Goal: Task Accomplishment & Management: Complete application form

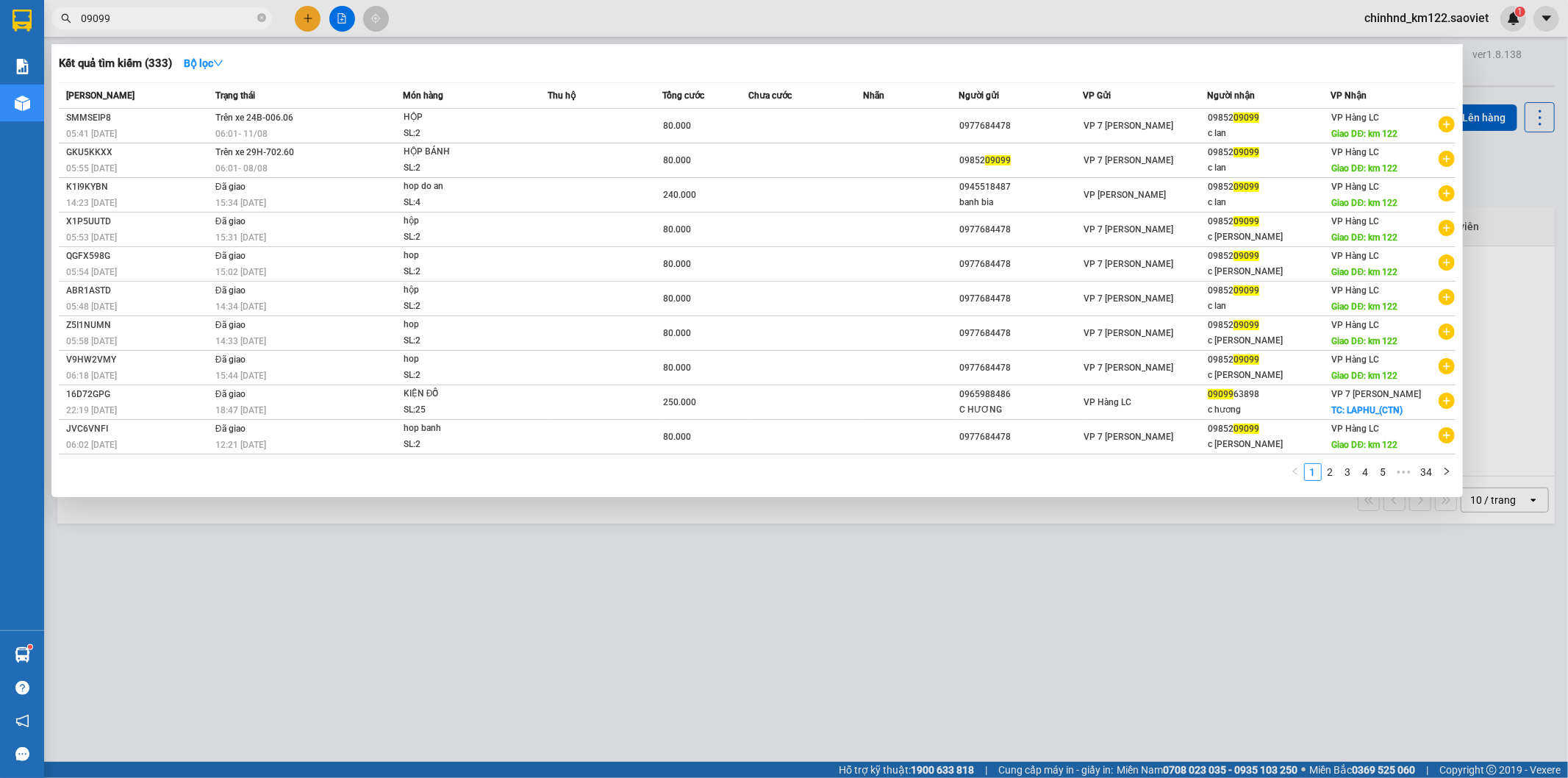
click at [266, 19] on span "09099" at bounding box center [161, 19] width 221 height 22
click at [260, 17] on icon "close-circle" at bounding box center [262, 18] width 9 height 9
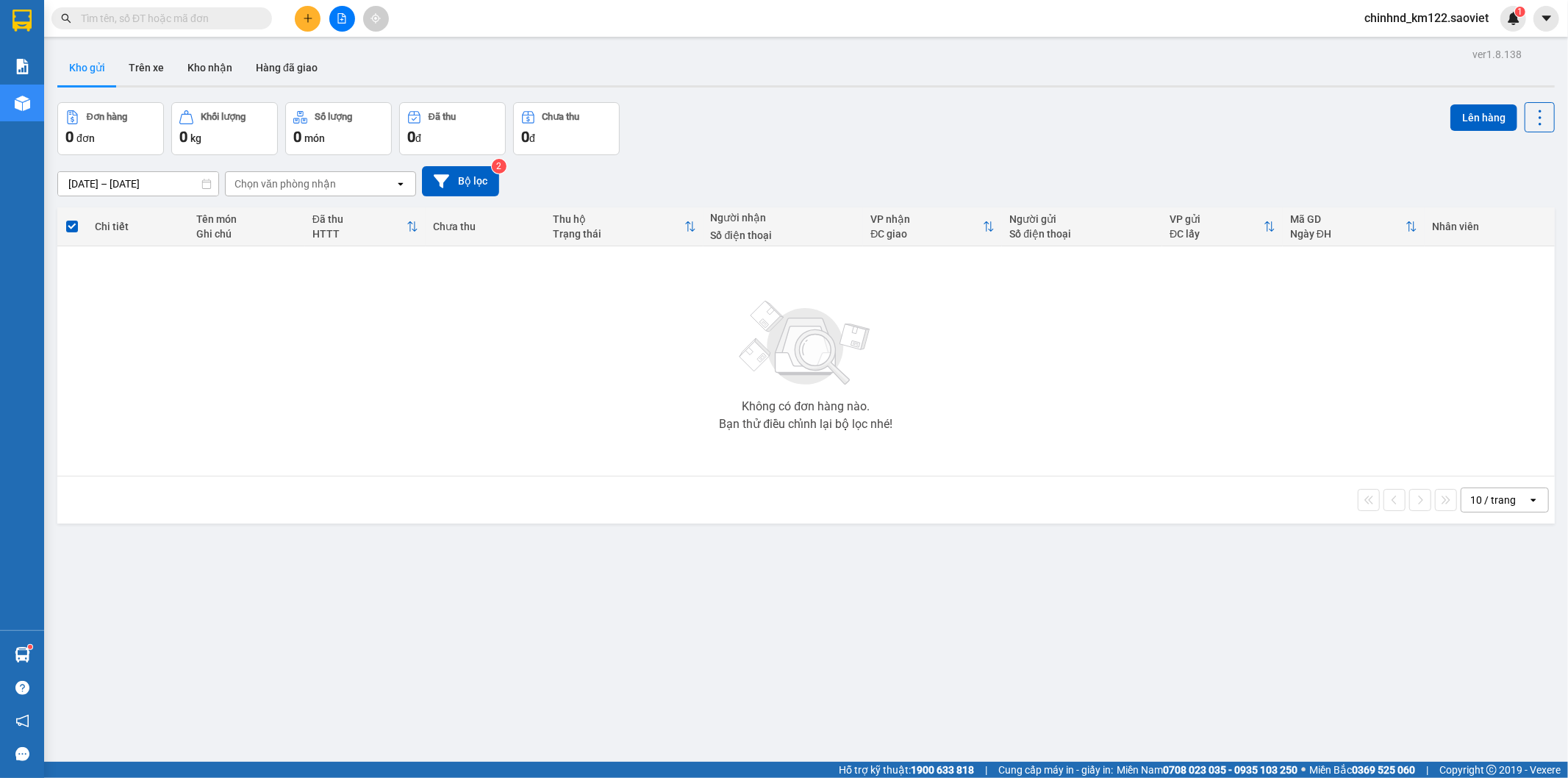
click at [203, 17] on input "text" at bounding box center [167, 18] width 174 height 16
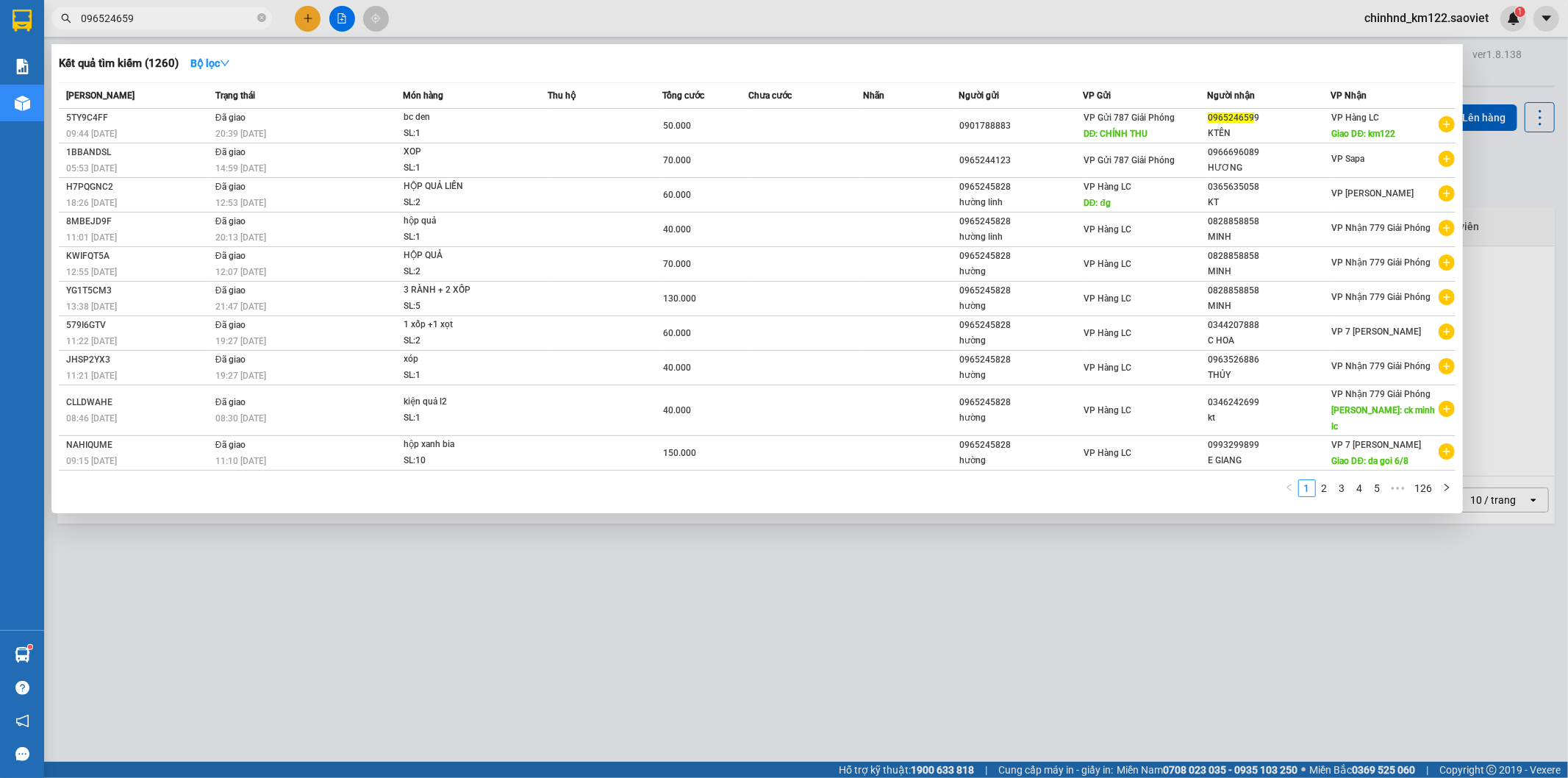
type input "0965246599"
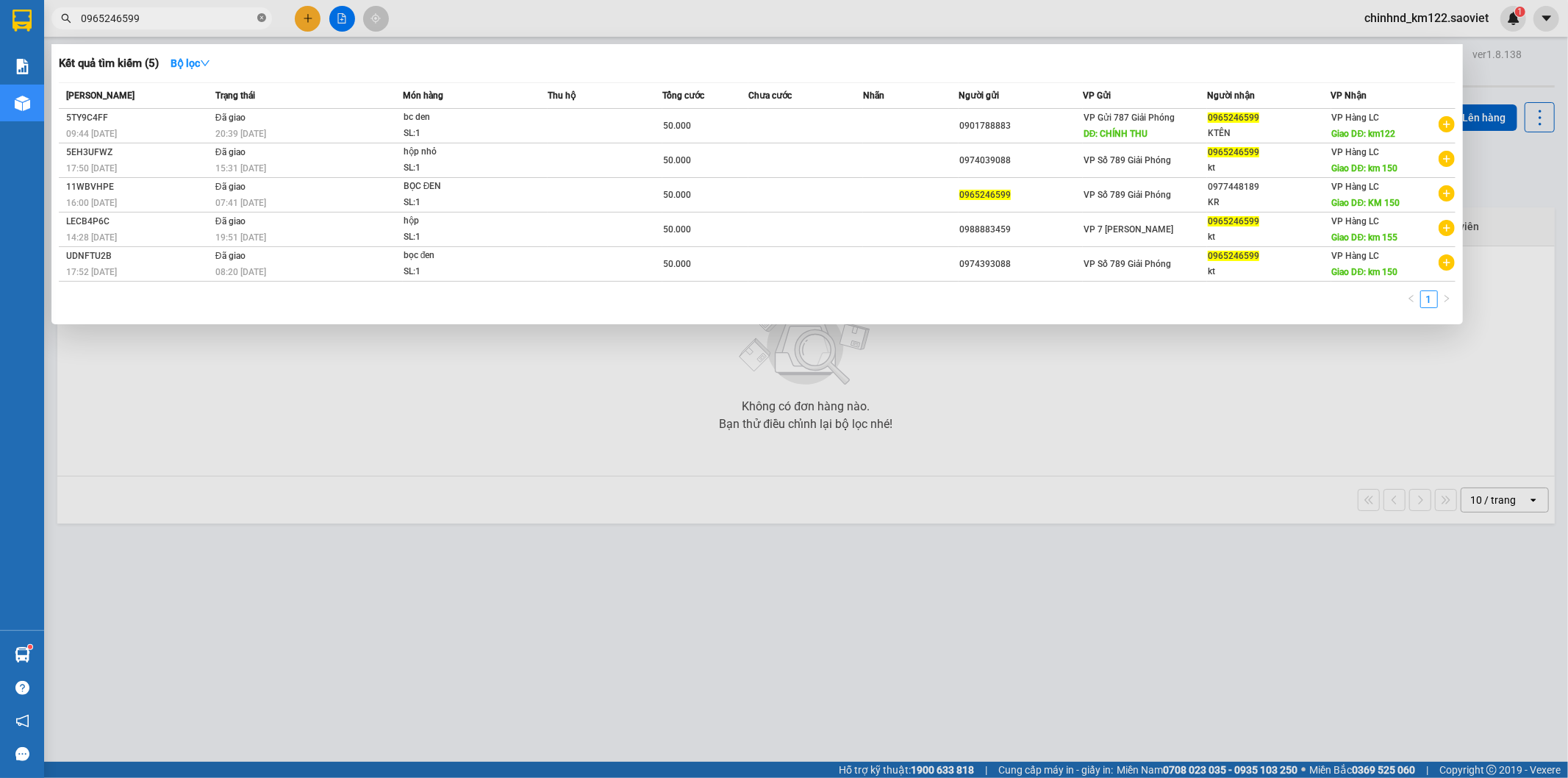
click at [258, 18] on icon "close-circle" at bounding box center [262, 18] width 9 height 9
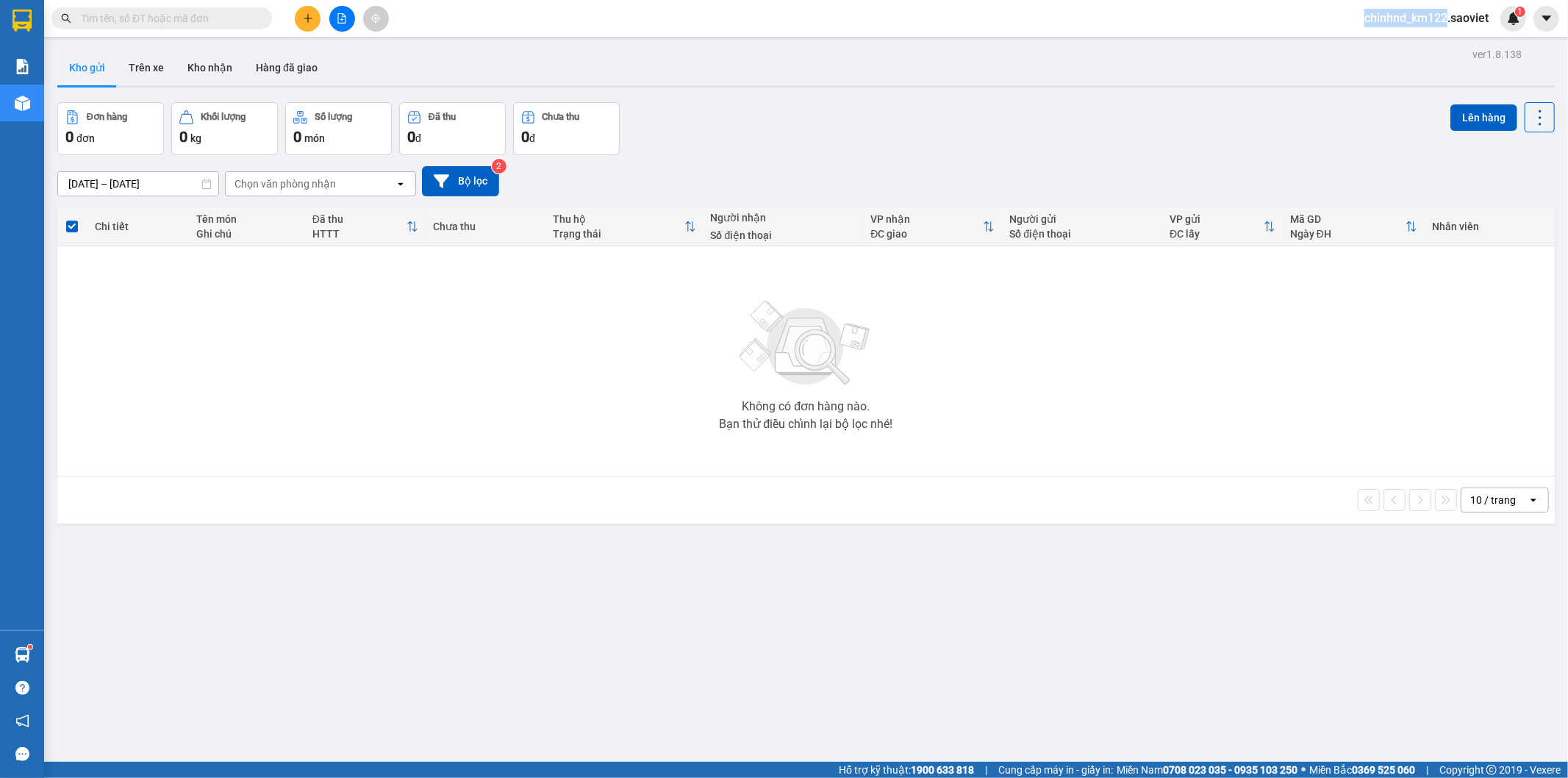
click at [258, 18] on span at bounding box center [262, 18] width 9 height 16
drag, startPoint x: 109, startPoint y: 1, endPoint x: 109, endPoint y: 9, distance: 8.0
click at [109, 8] on div "Kết quả tìm kiếm ( 5 ) Bộ lọc Mã ĐH Trạng thái Món hàng Thu hộ Tổng cước Chưa c…" at bounding box center [784, 19] width 1568 height 37
click at [110, 10] on input "text" at bounding box center [167, 18] width 174 height 16
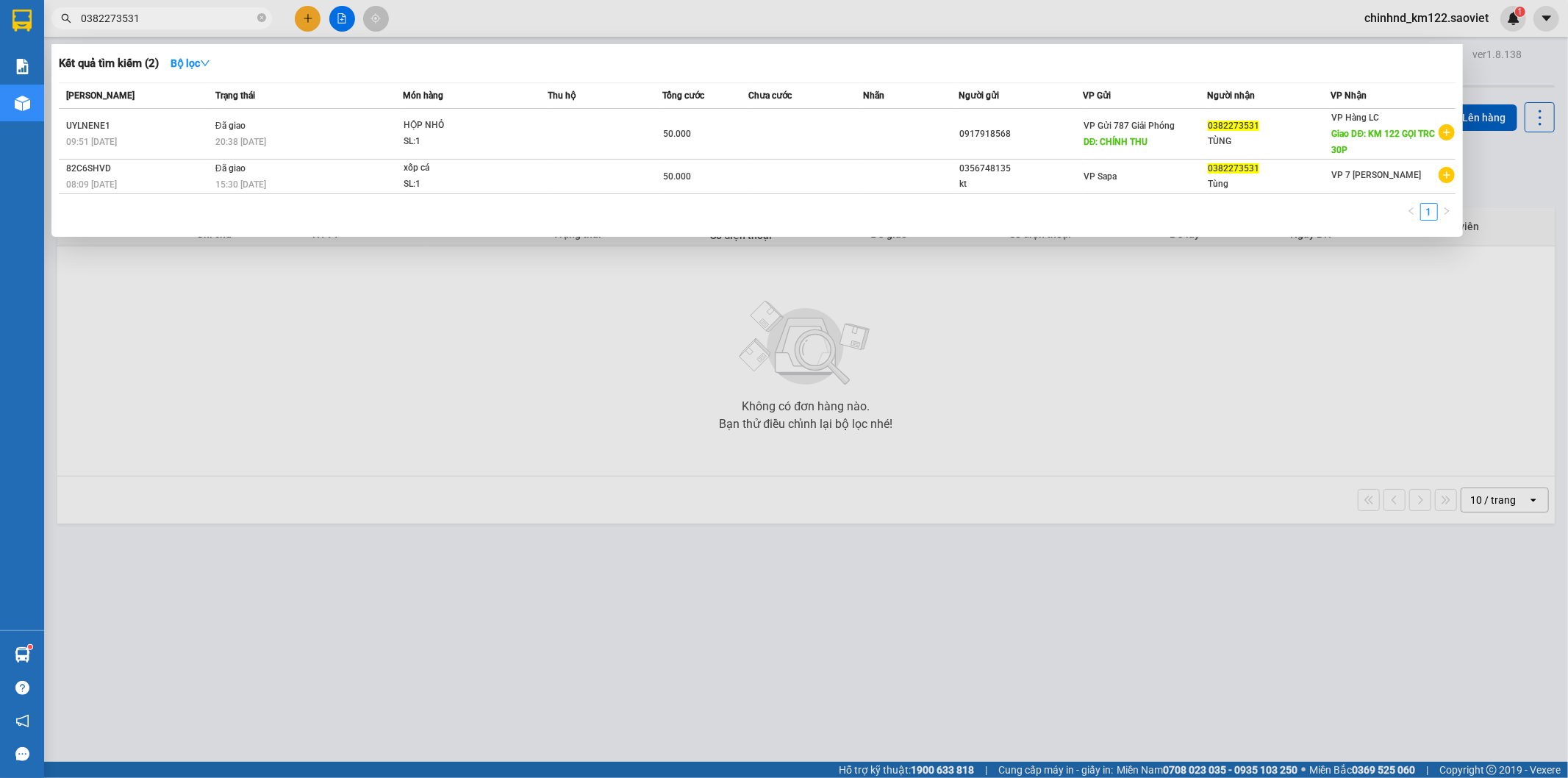
type input "0382273531"
click at [262, 19] on icon "close-circle" at bounding box center [262, 18] width 9 height 9
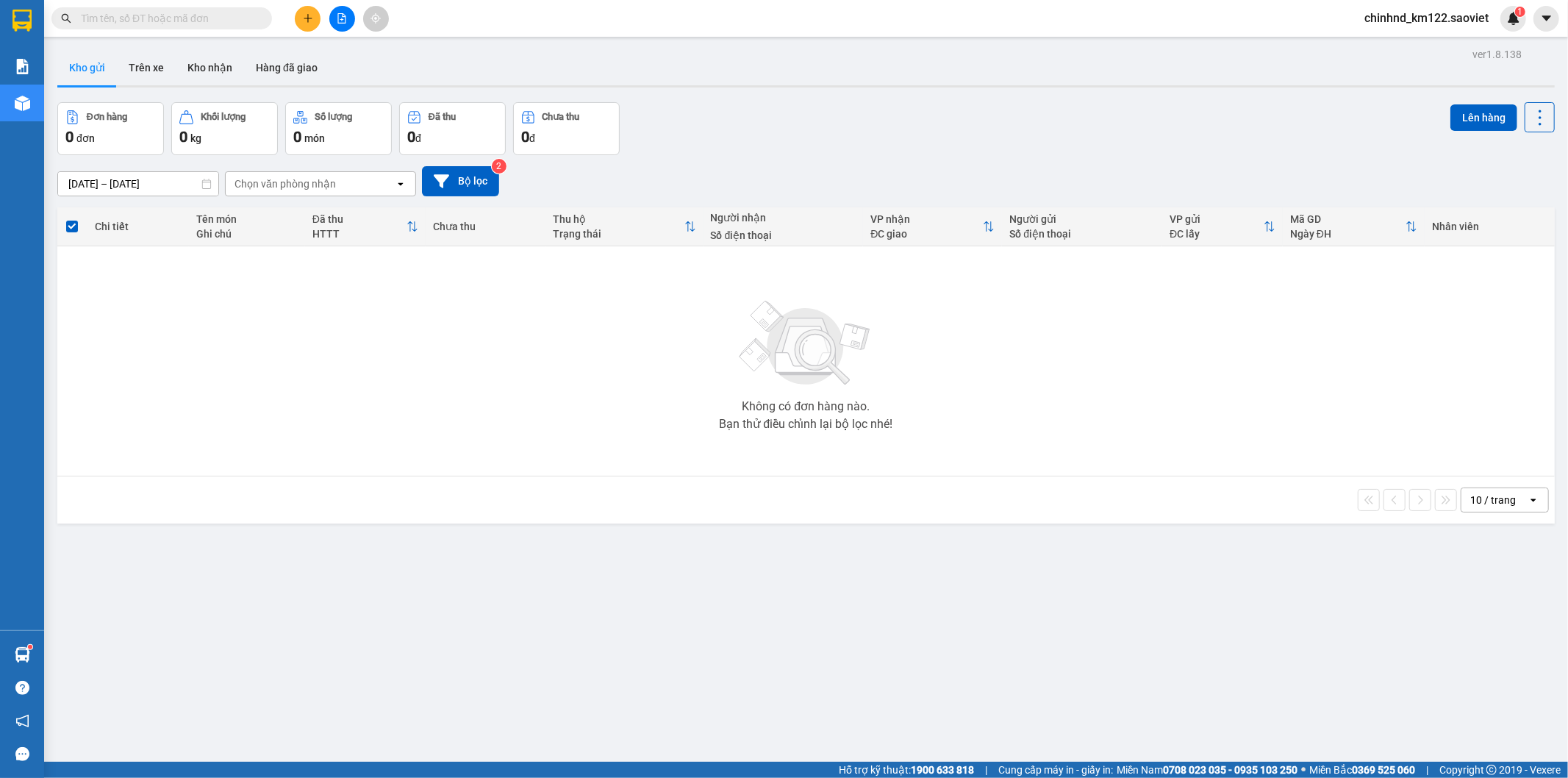
click at [147, 16] on input "text" at bounding box center [167, 18] width 174 height 16
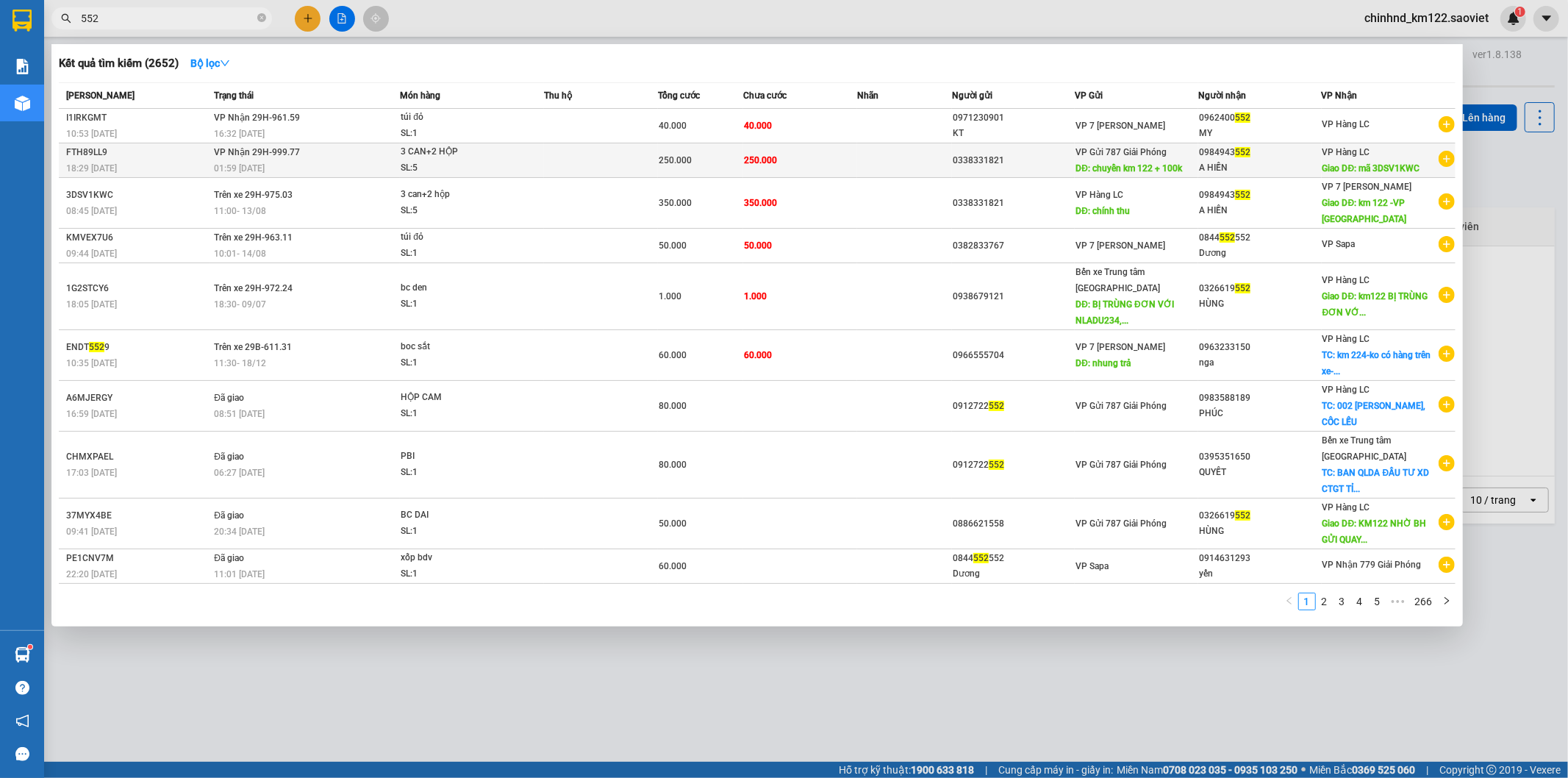
type input "552"
click at [586, 176] on td at bounding box center [600, 161] width 114 height 34
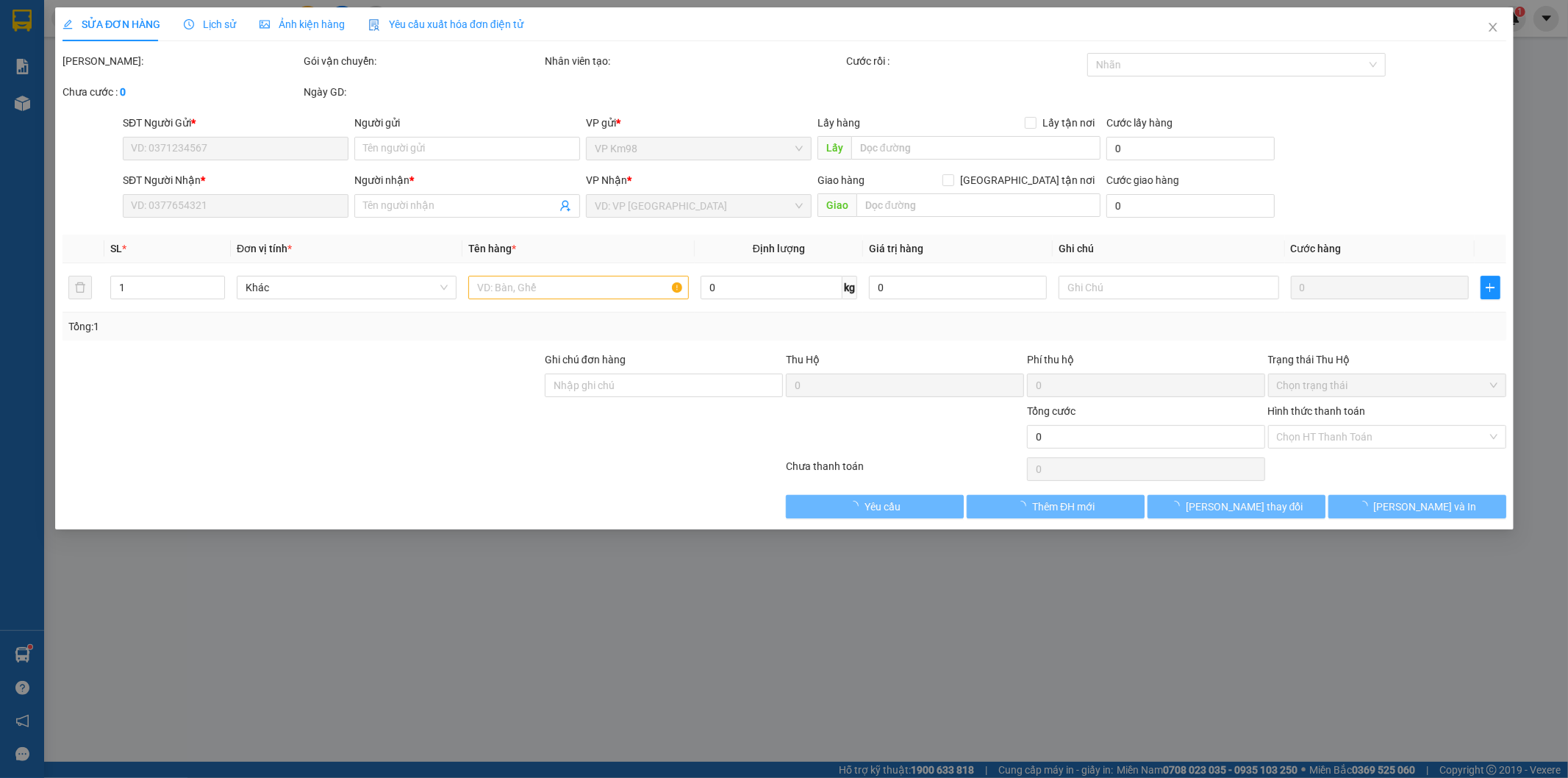
type input "0338331821"
type input "chuyển km 122 + 100k"
type input "0984943552"
type input "A HIỀN"
type input "mã 3DSV1KWC"
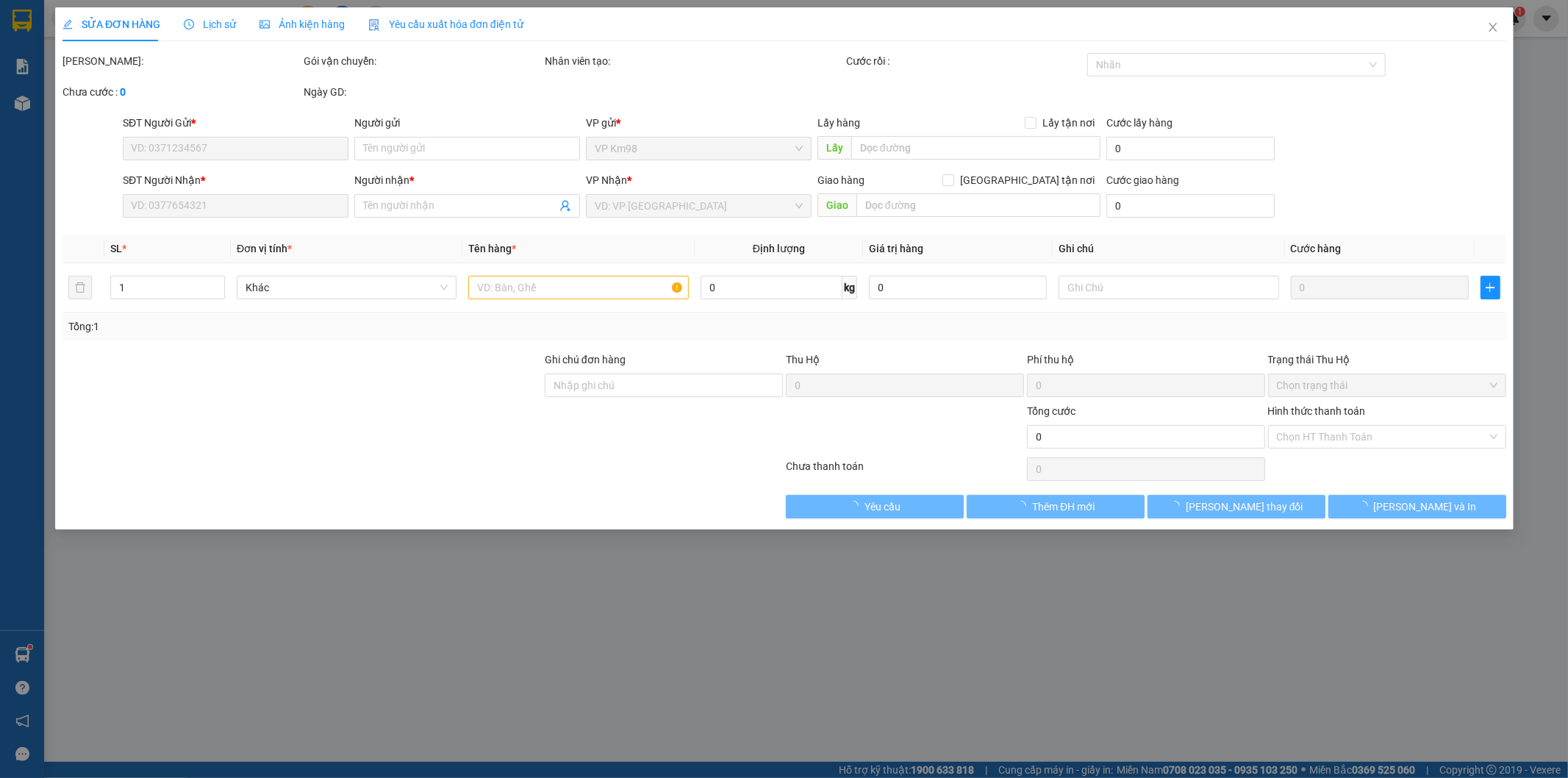
type input "250.000"
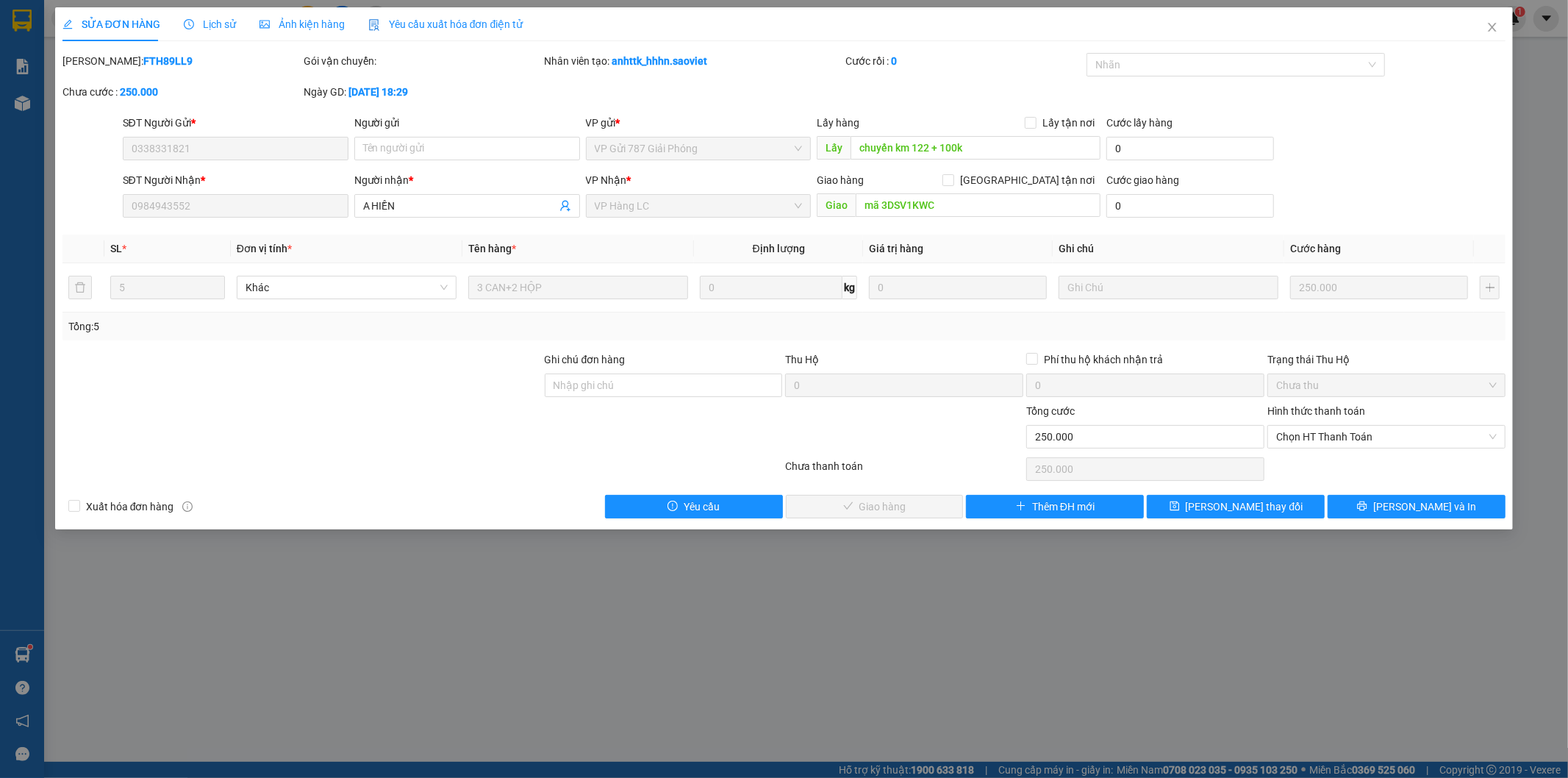
click at [209, 23] on span "Lịch sử" at bounding box center [210, 24] width 52 height 12
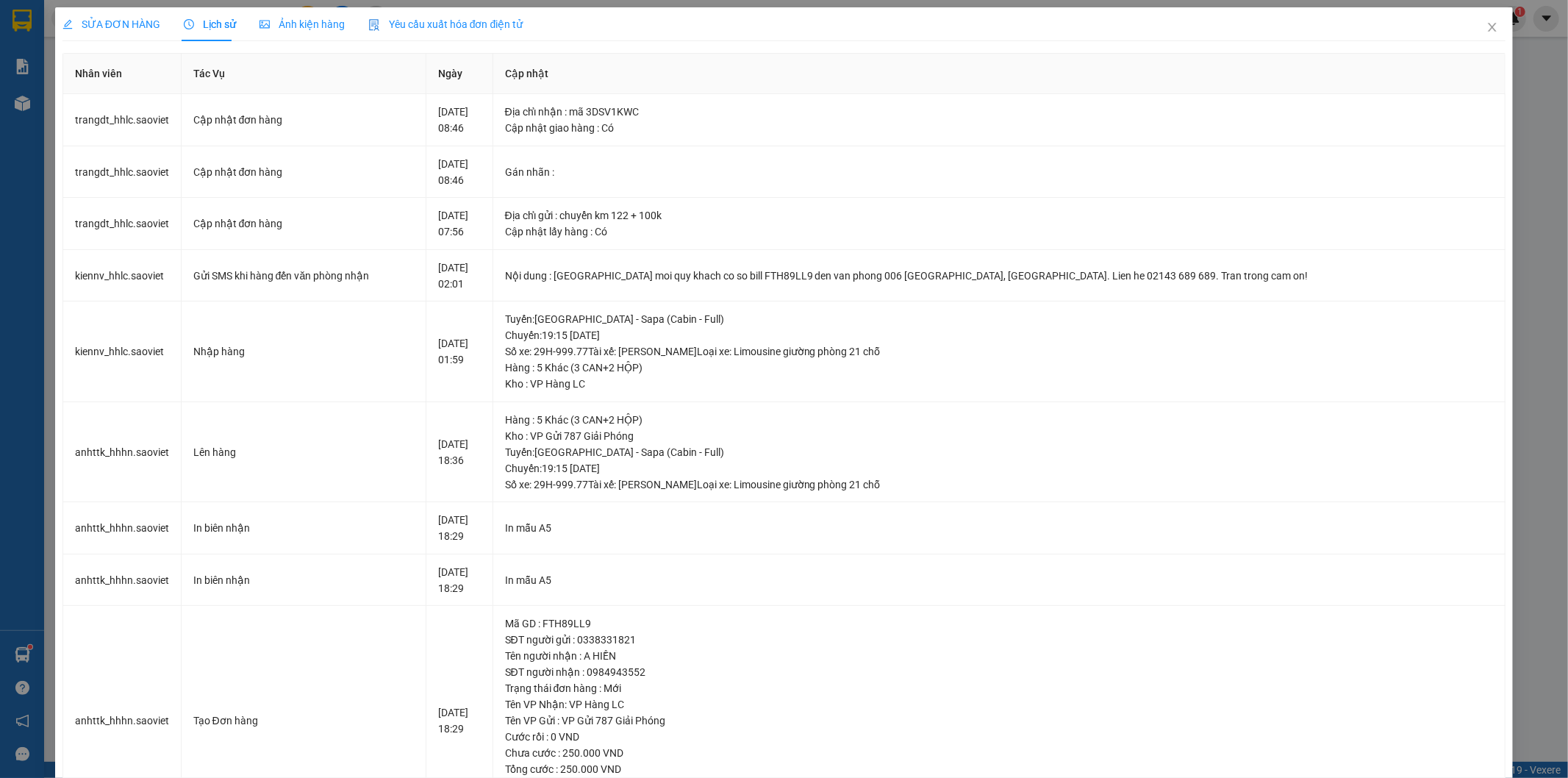
click at [125, 28] on span "SỬA ĐƠN HÀNG" at bounding box center [110, 24] width 97 height 12
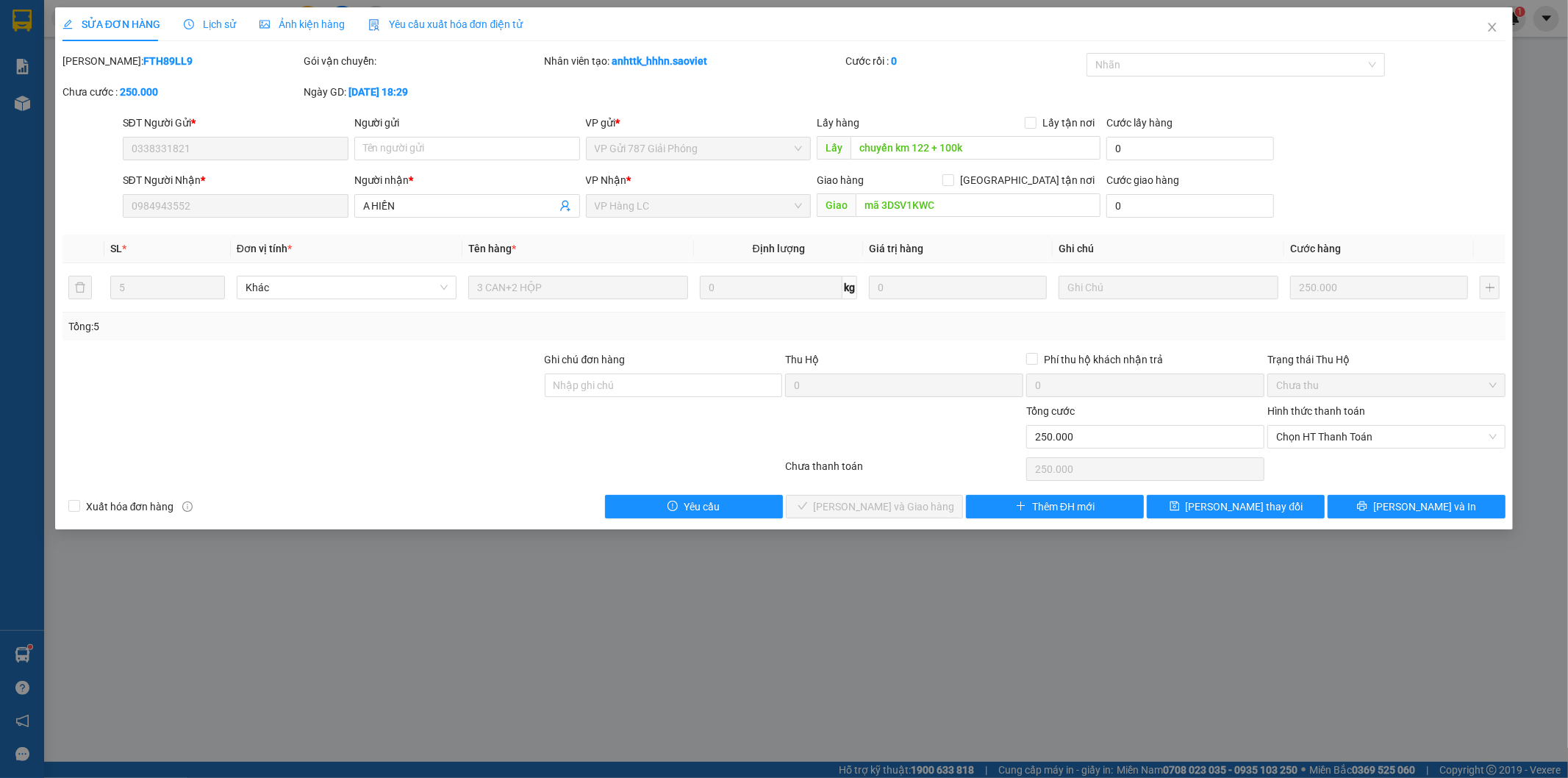
click at [212, 27] on span "Lịch sử" at bounding box center [210, 24] width 52 height 12
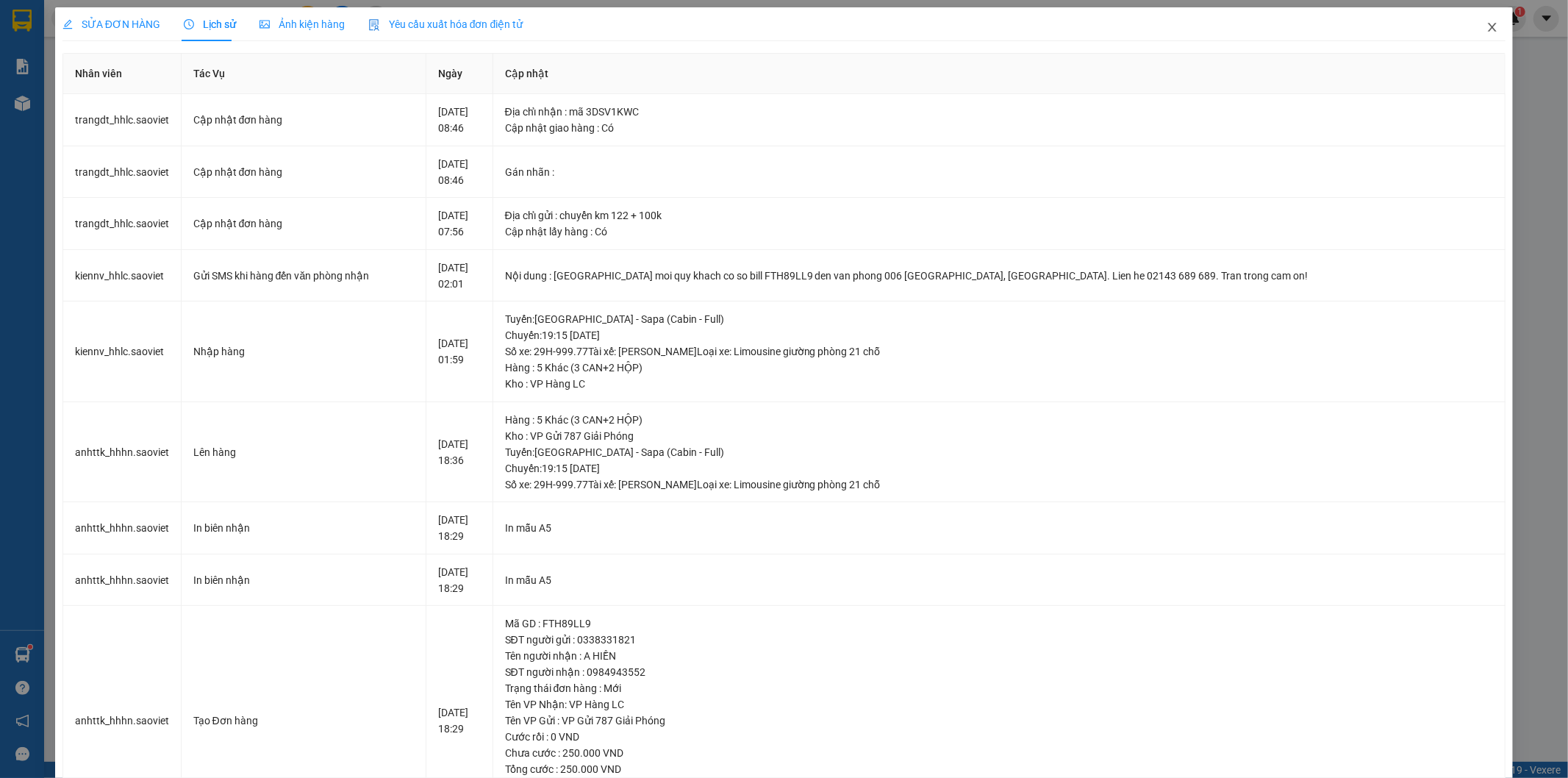
click at [1486, 27] on icon "close" at bounding box center [1492, 27] width 12 height 12
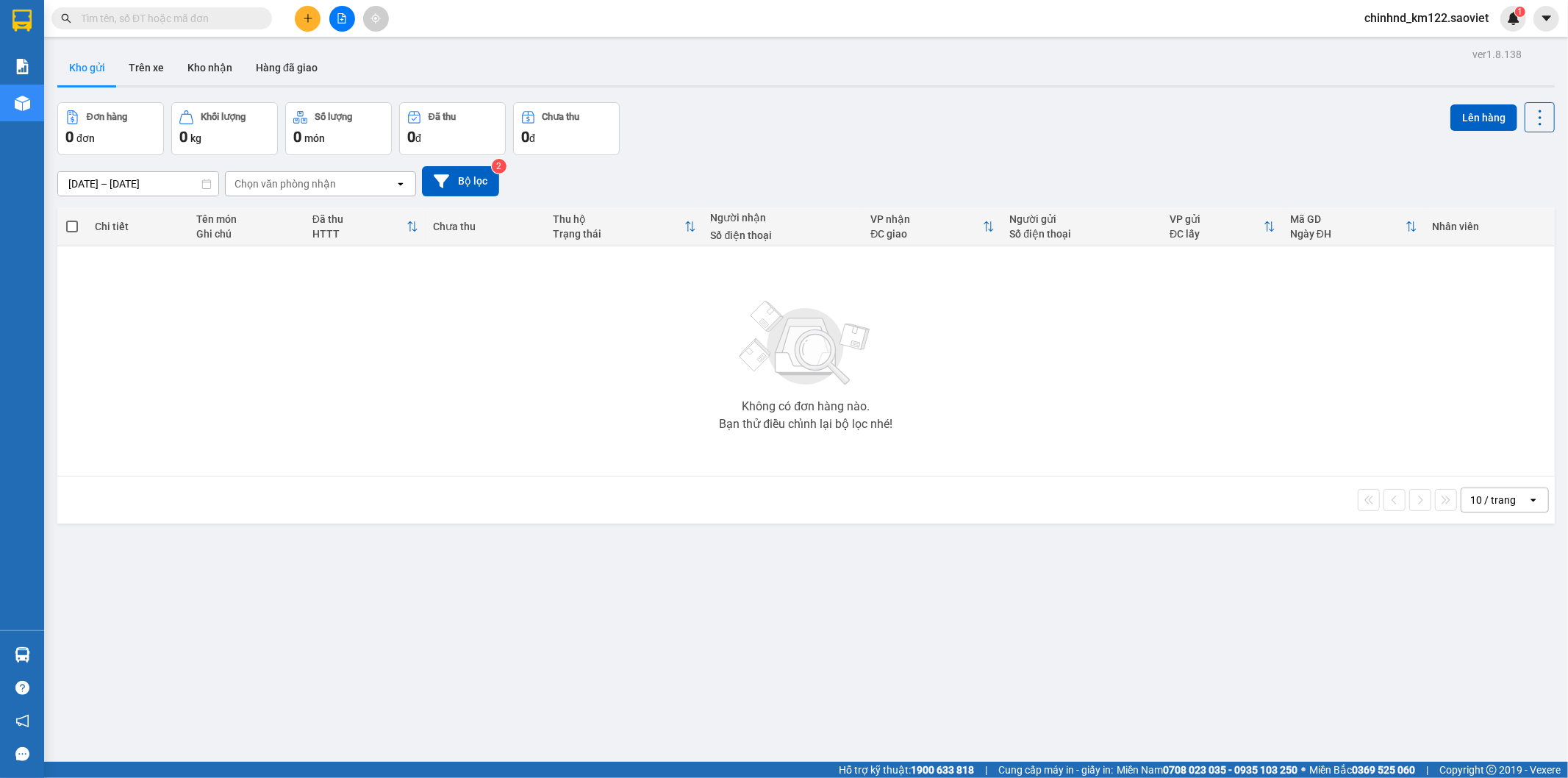
click at [218, 16] on input "text" at bounding box center [167, 18] width 174 height 16
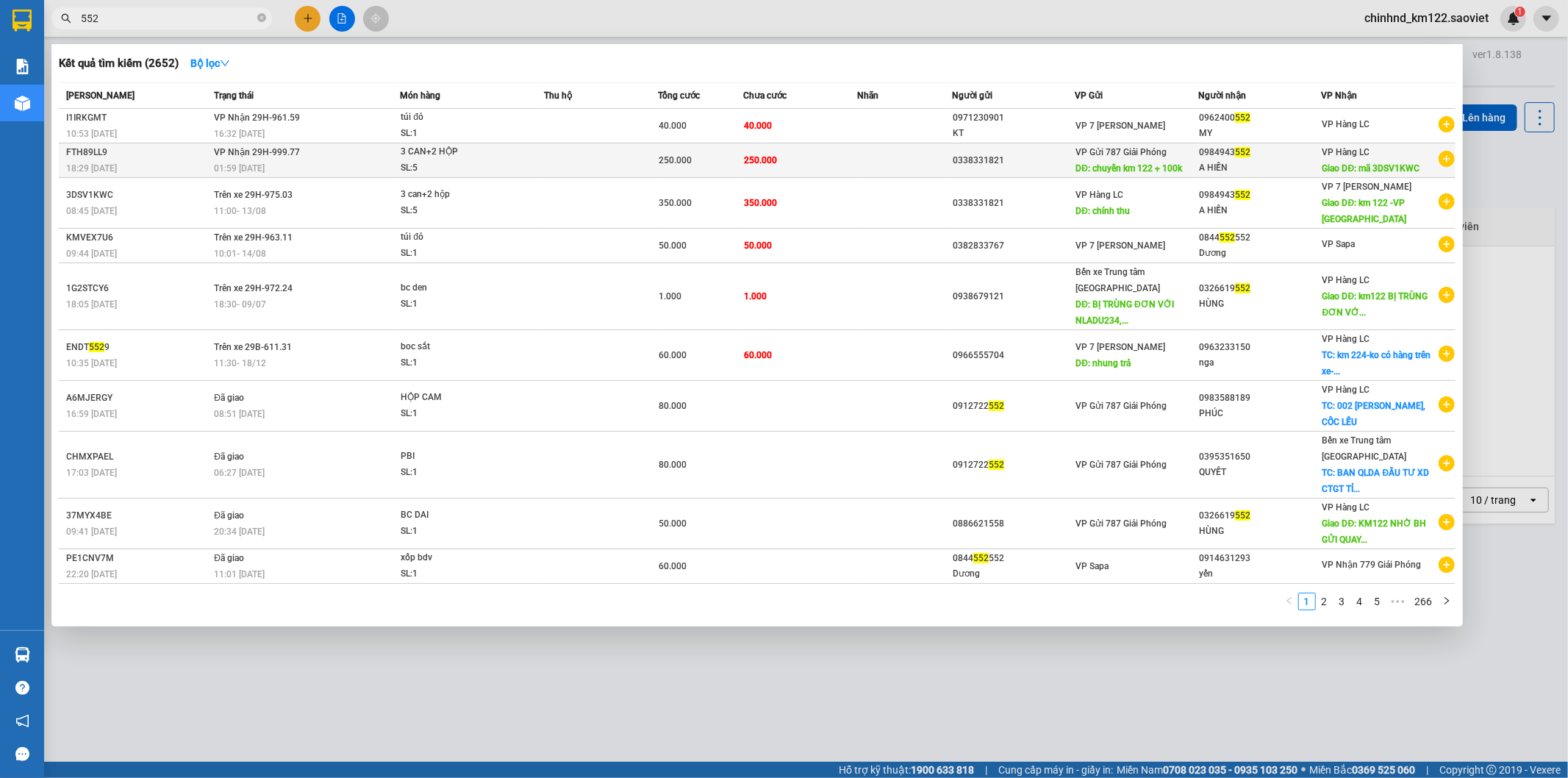
type input "552"
click at [403, 165] on div "SL: 5" at bounding box center [456, 168] width 110 height 16
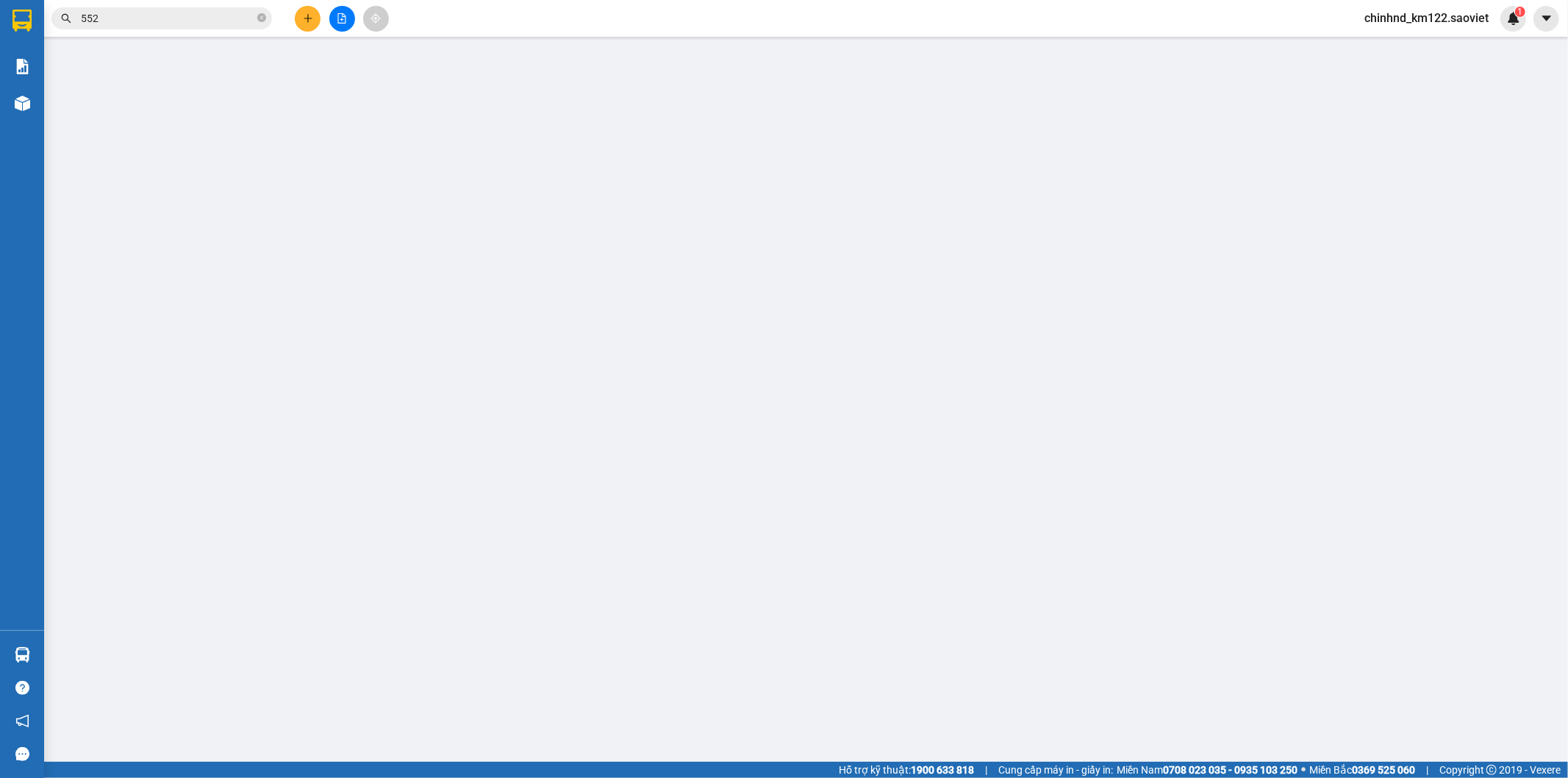
type input "0338331821"
type input "chuyển km 122 + 100k"
type input "0984943552"
type input "A HIỀN"
type input "mã 3DSV1KWC"
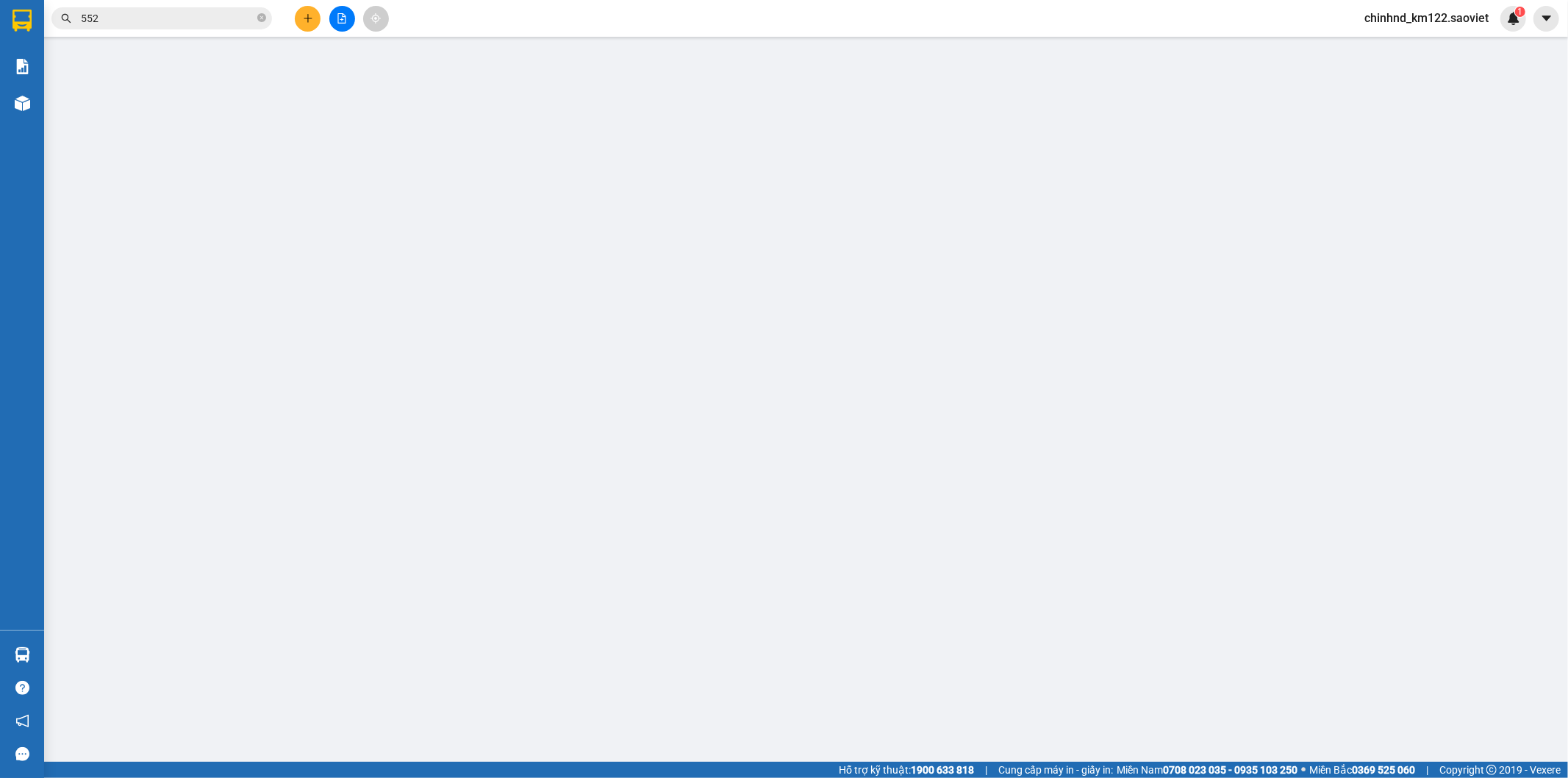
type input "250.000"
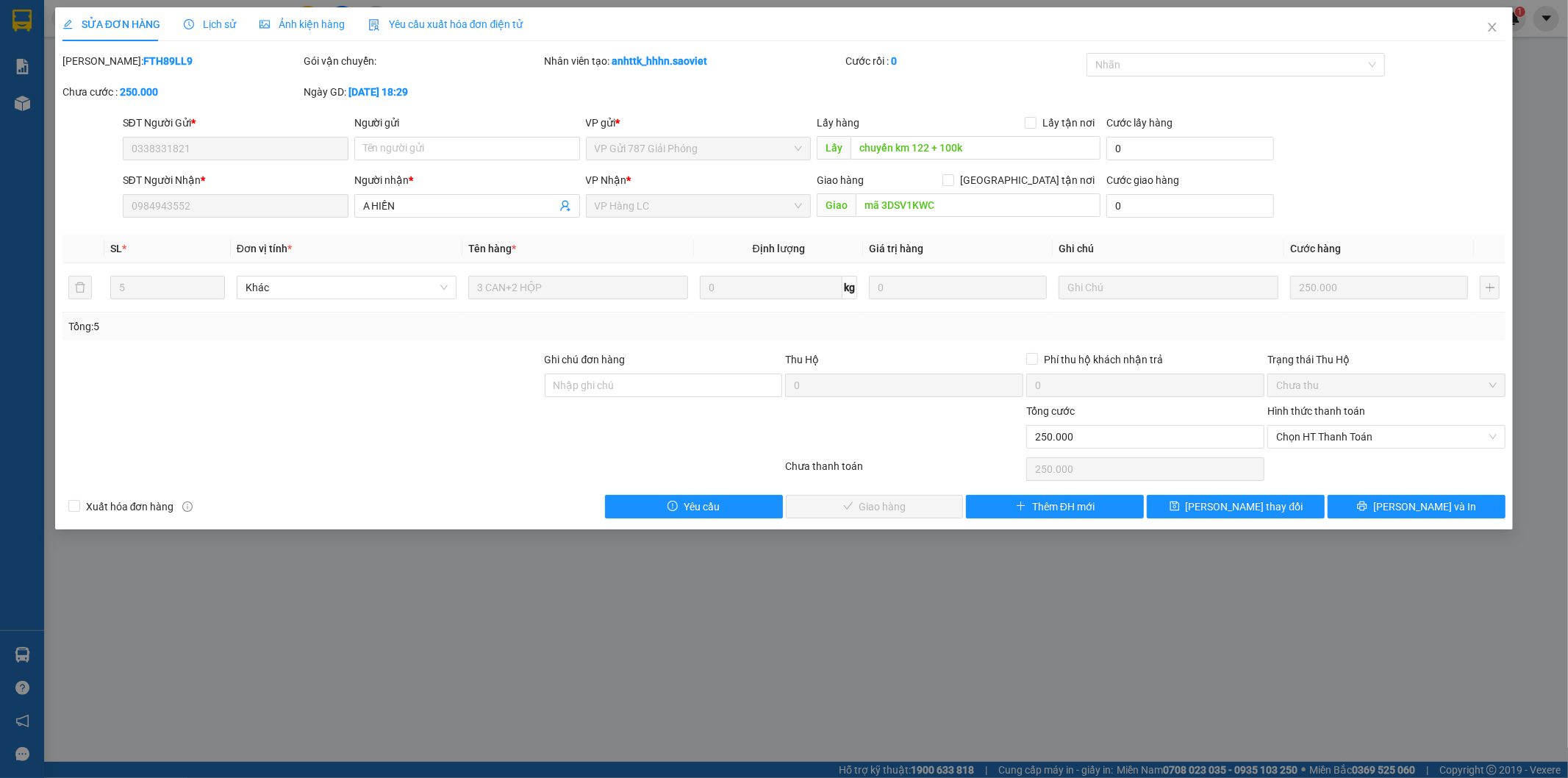
click at [203, 28] on span "Lịch sử" at bounding box center [210, 24] width 52 height 12
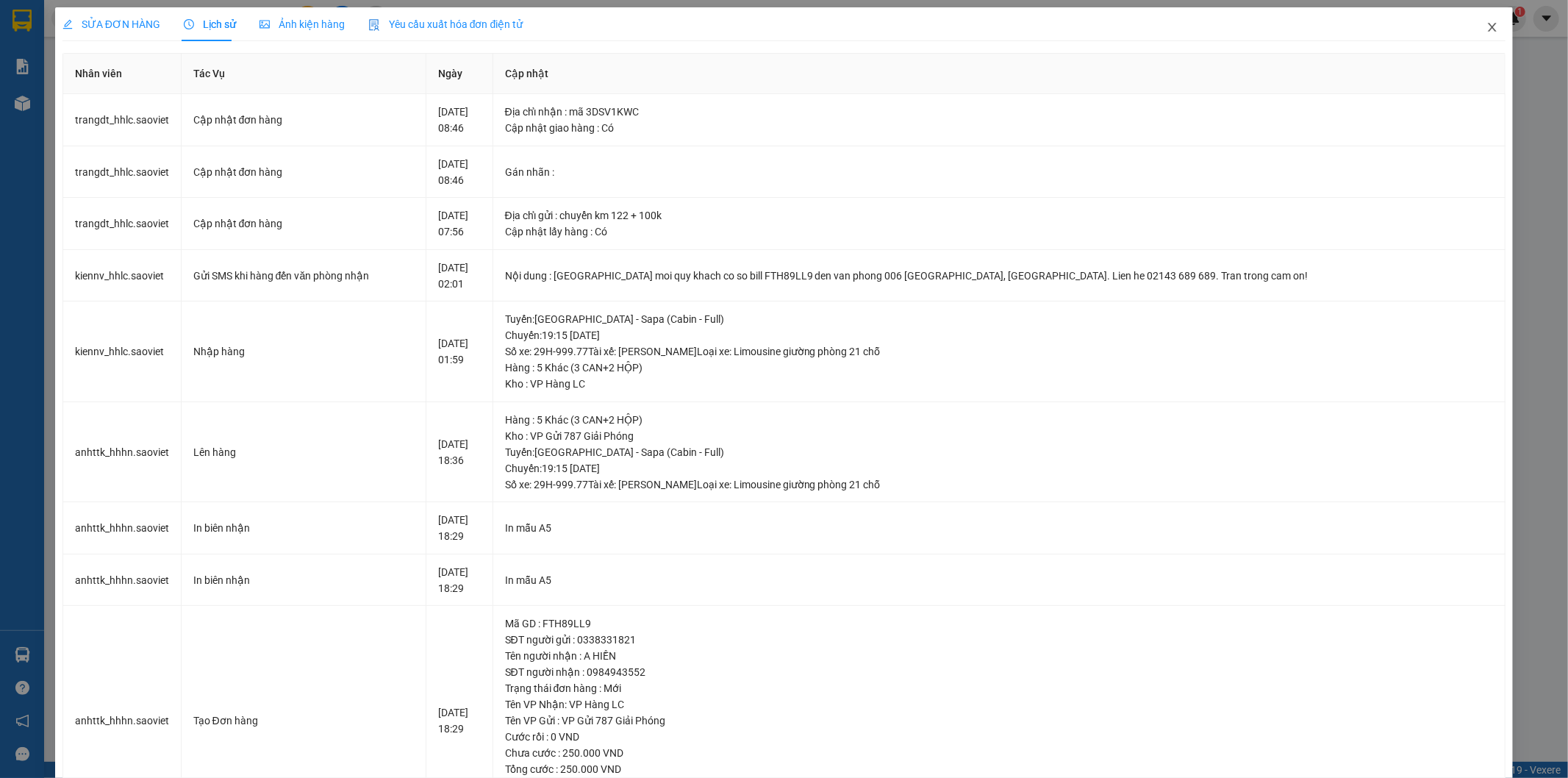
click at [1472, 27] on span "Close" at bounding box center [1492, 28] width 41 height 41
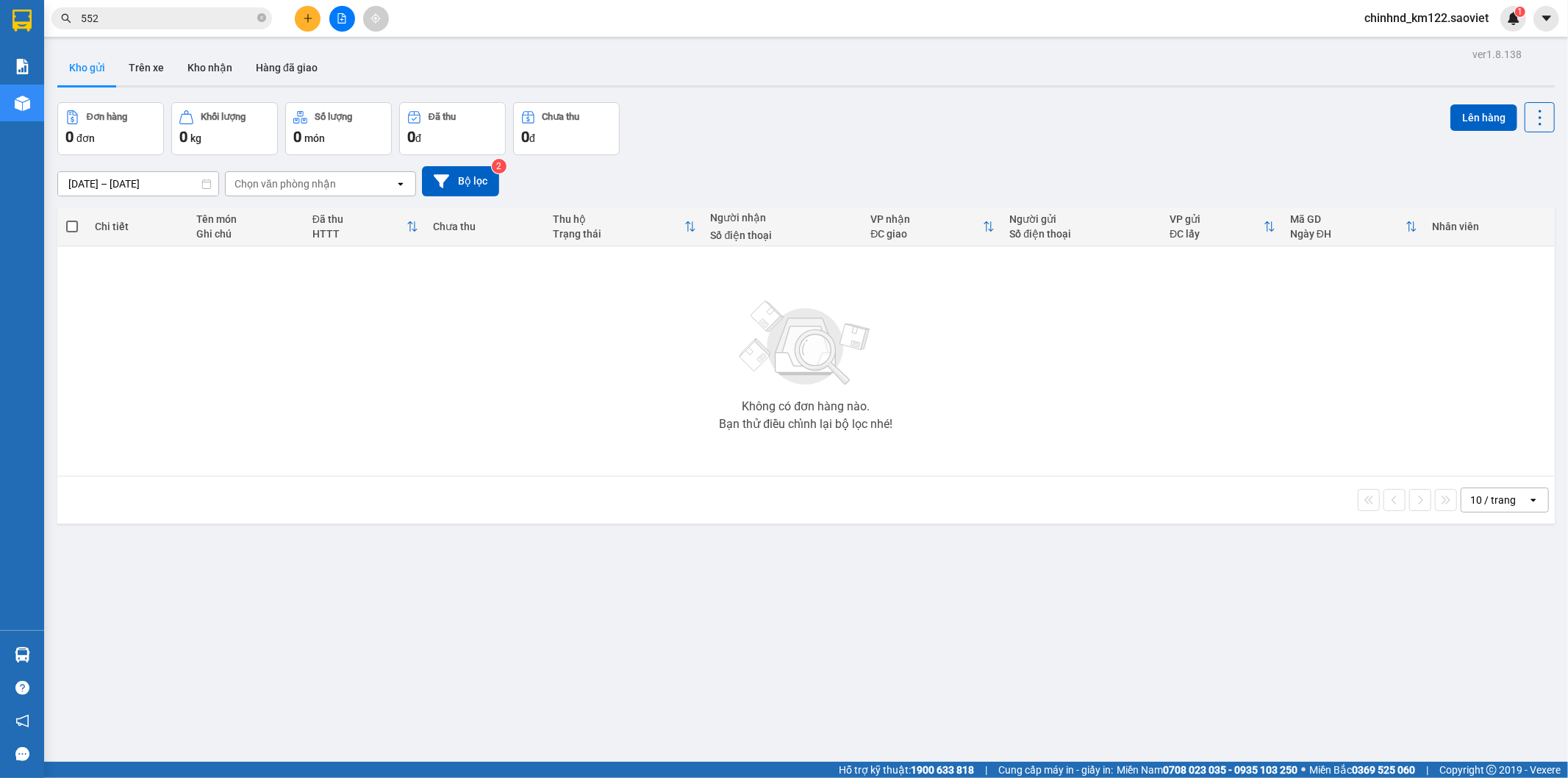
click at [209, 24] on input "552" at bounding box center [167, 18] width 174 height 16
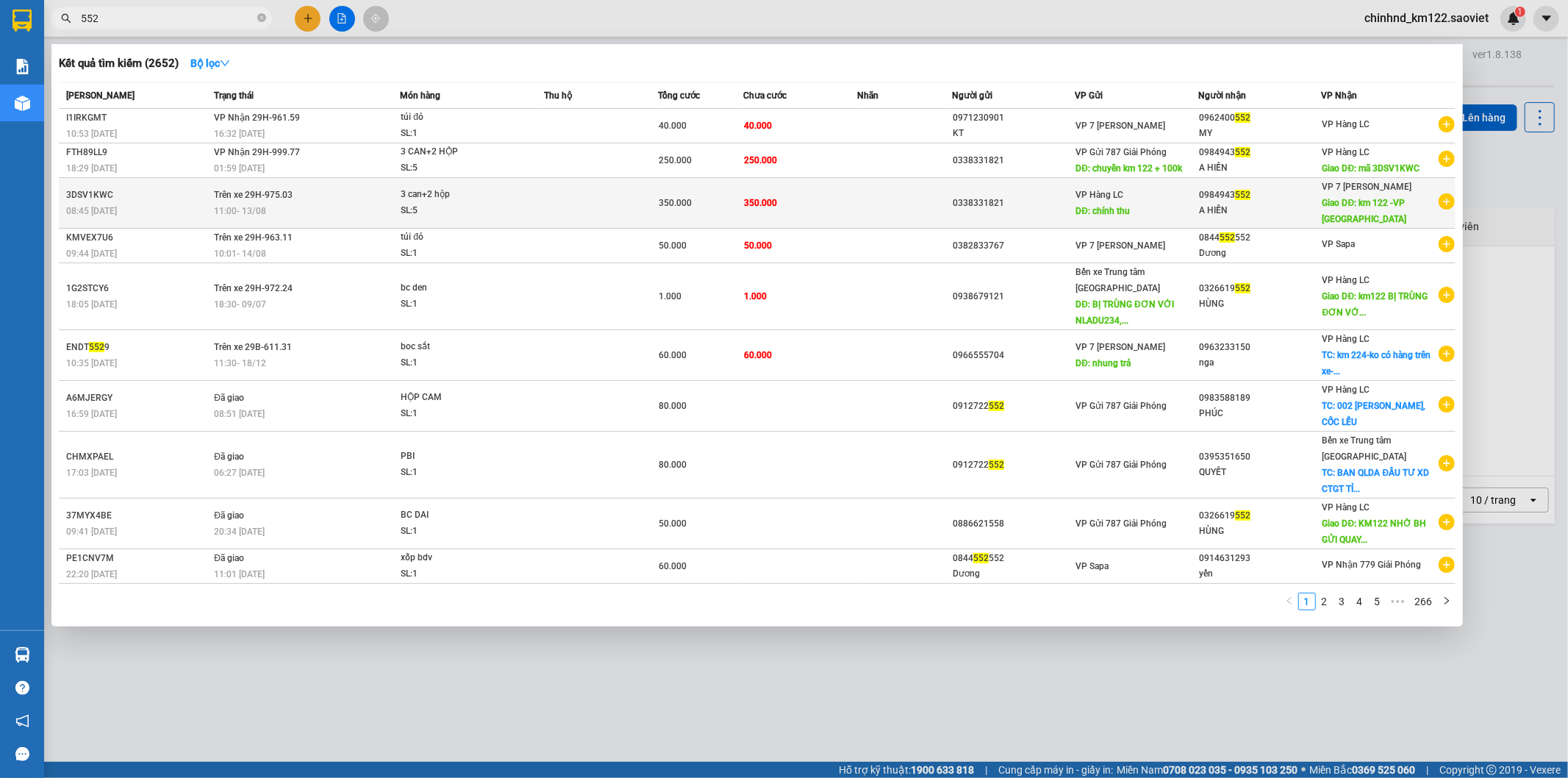
click at [410, 207] on div "SL: 5" at bounding box center [456, 211] width 110 height 16
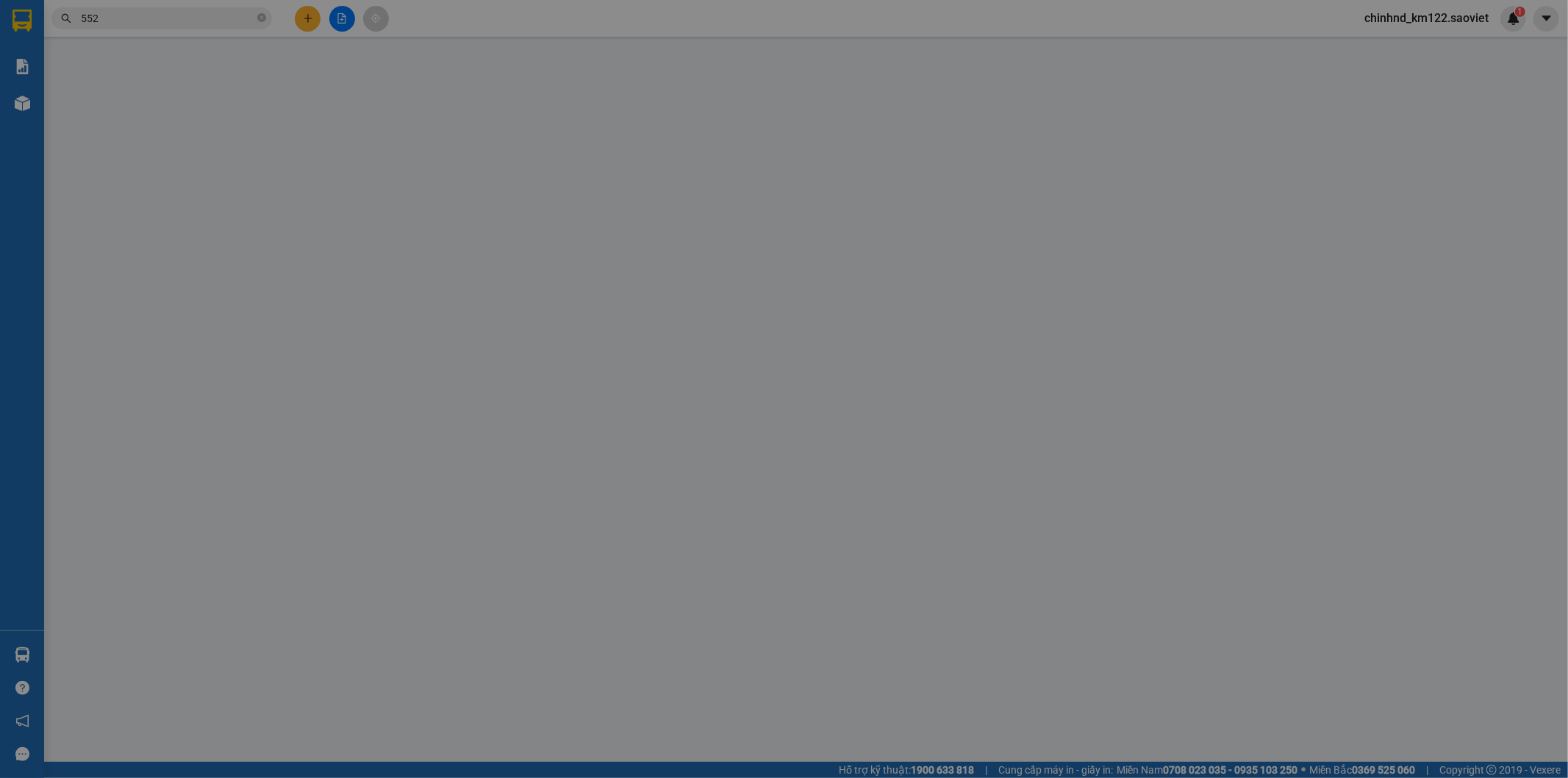
type input "0338331821"
type input "chính thu"
type input "0984943552"
type input "A HIỀN"
type input "km 122 -VP YÊN BÁI"
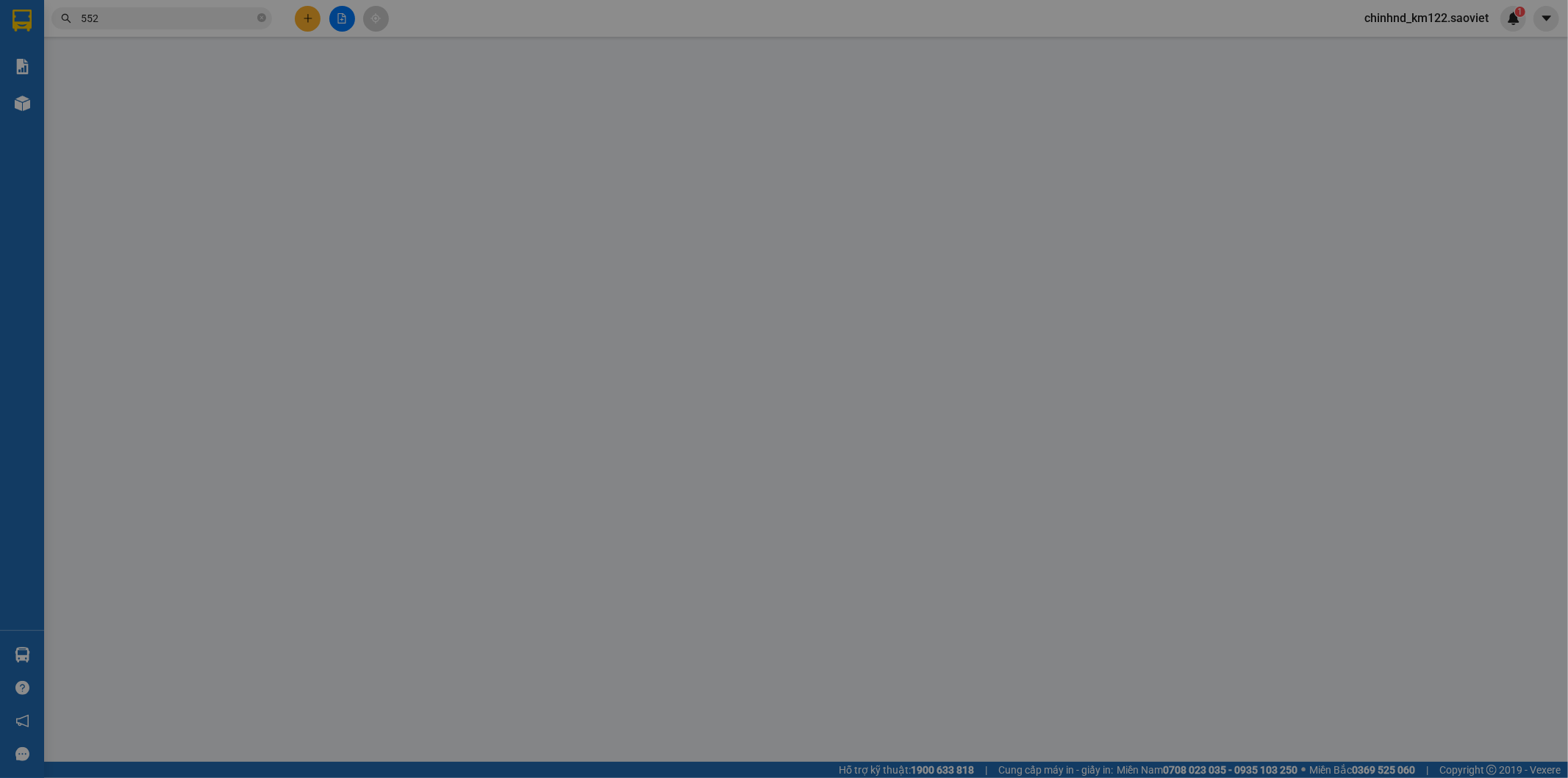
type input "350.000"
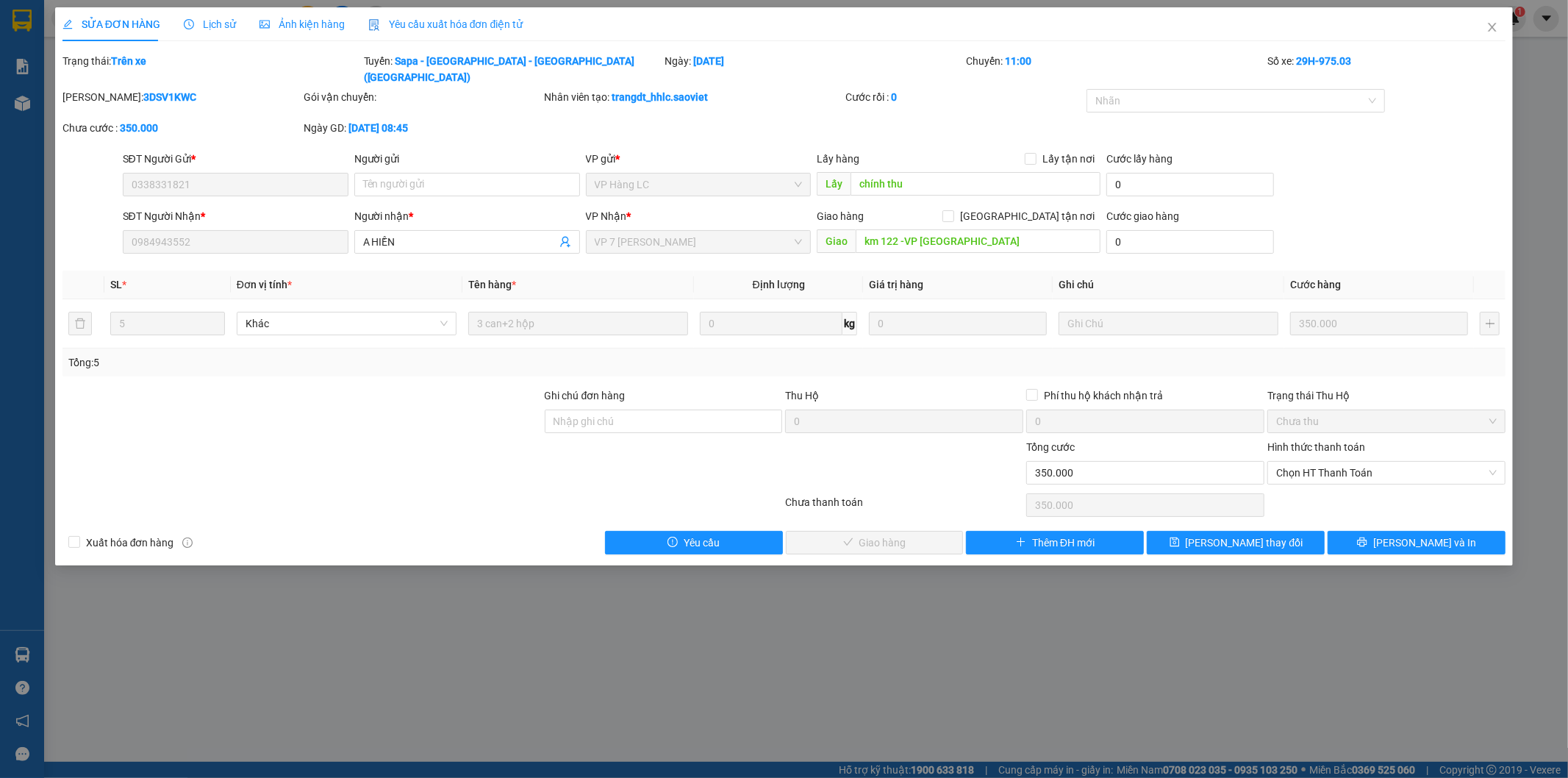
click at [221, 27] on span "Lịch sử" at bounding box center [210, 24] width 52 height 12
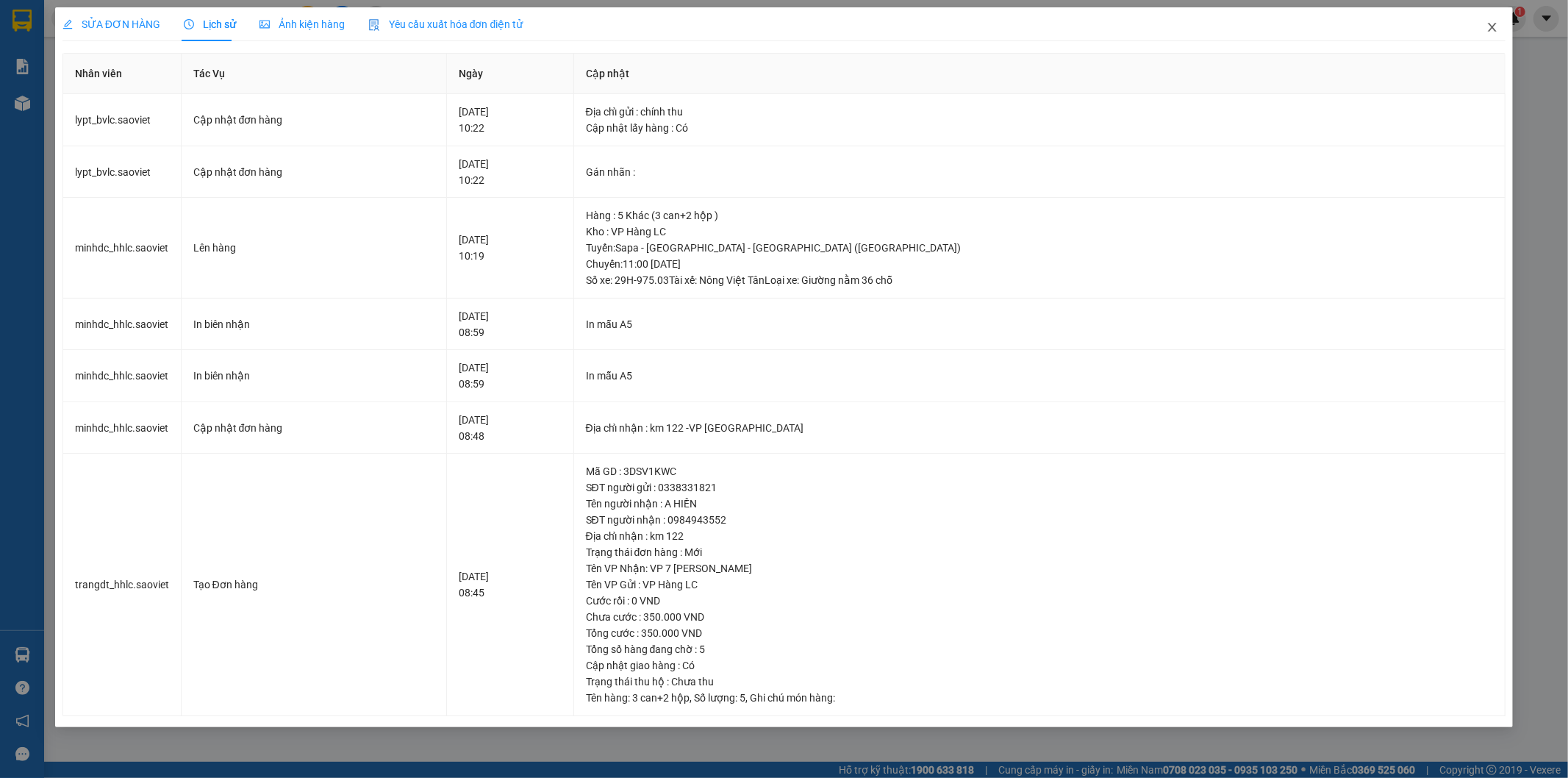
click at [1488, 25] on icon "close" at bounding box center [1492, 27] width 12 height 12
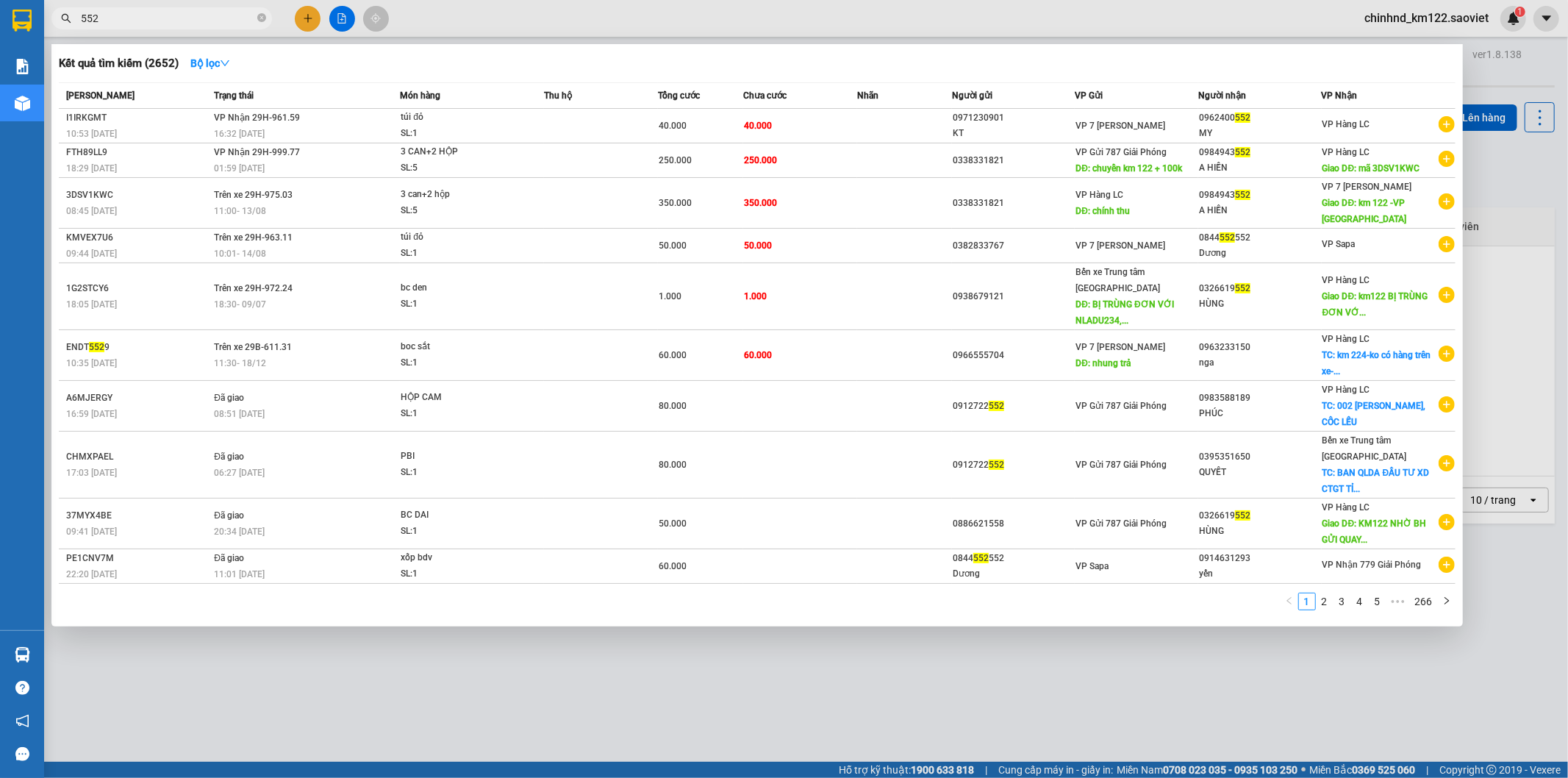
click at [182, 10] on input "552" at bounding box center [167, 18] width 174 height 16
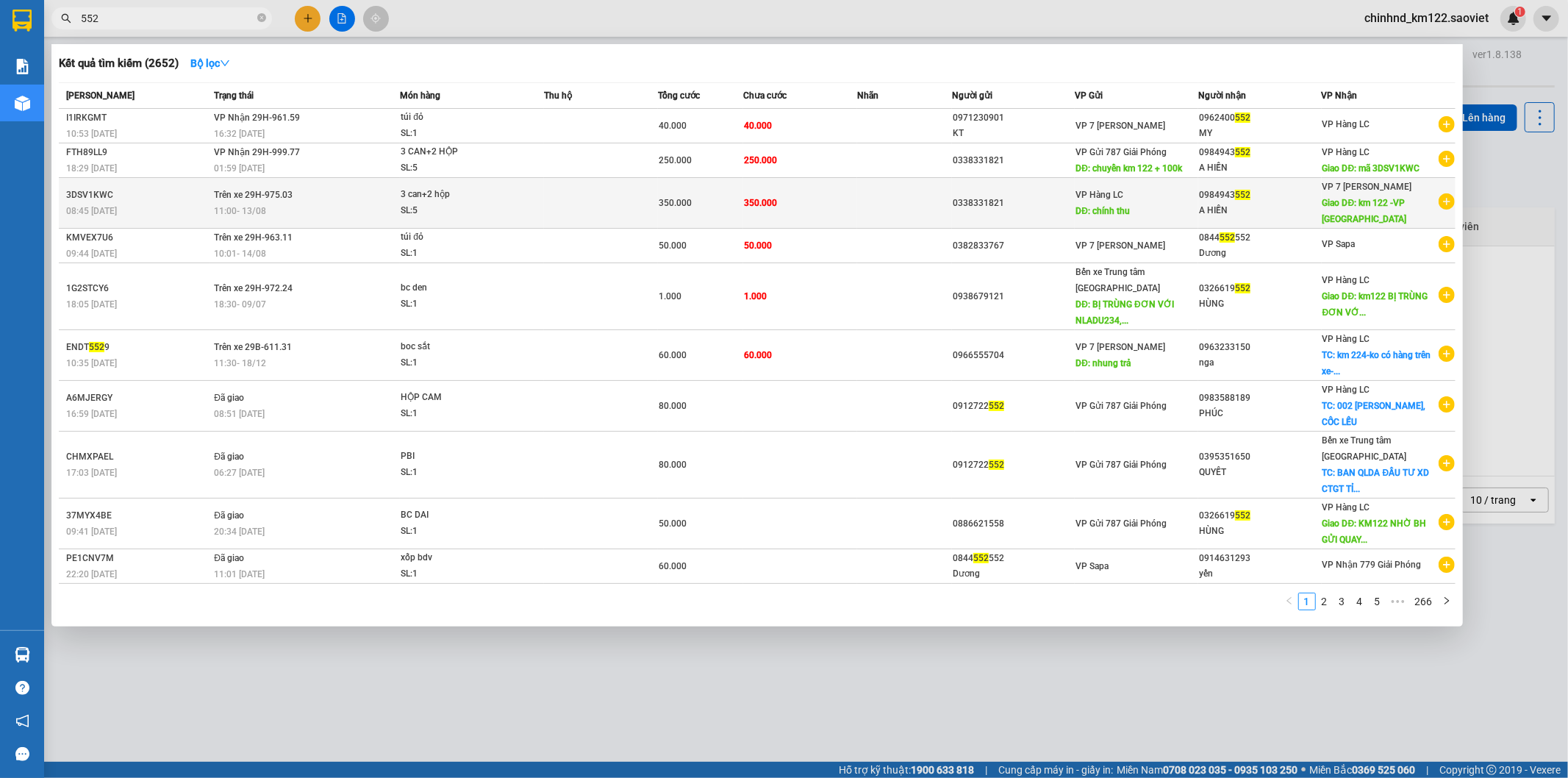
click at [885, 204] on td at bounding box center [905, 203] width 95 height 51
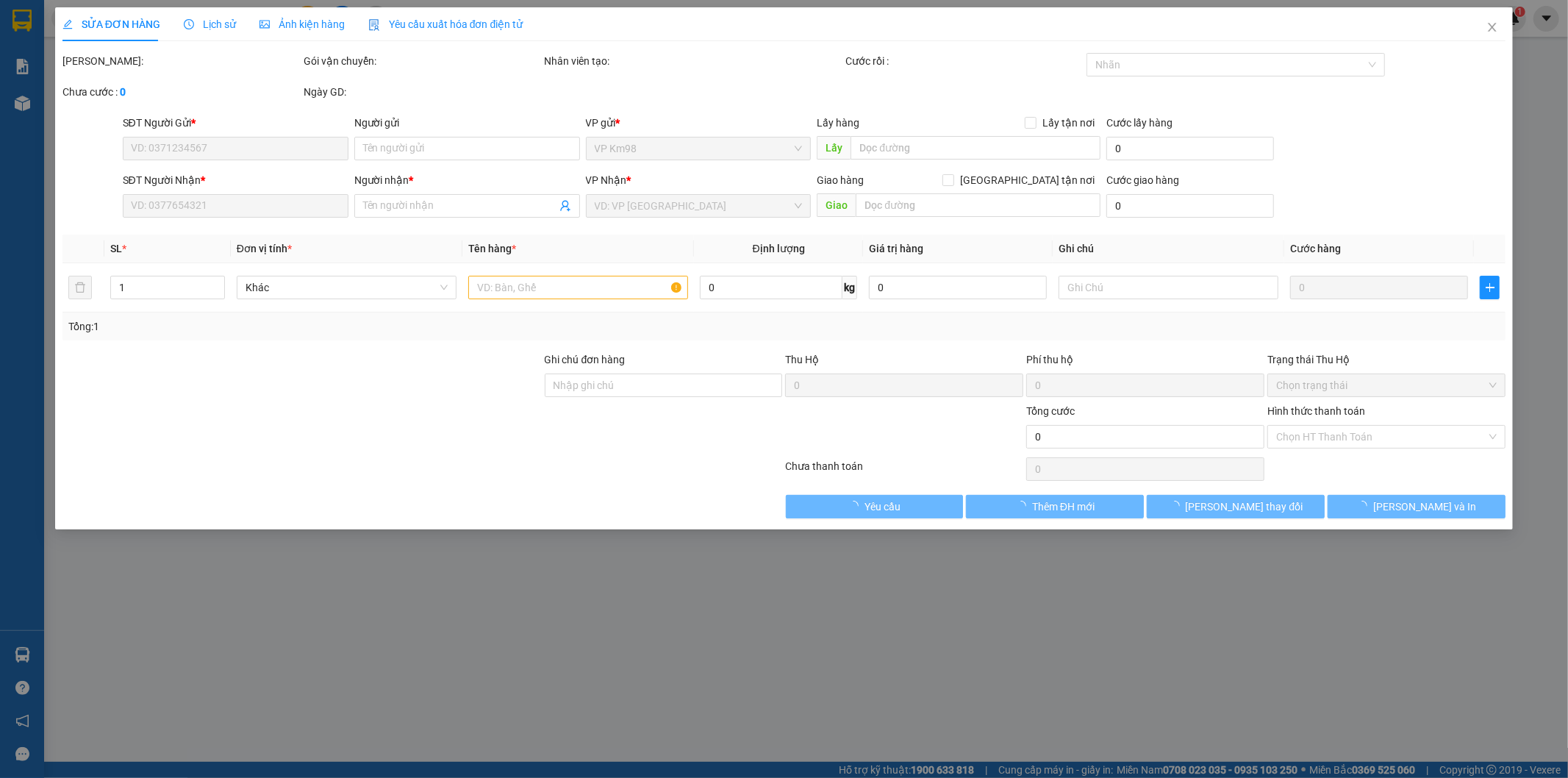
click at [212, 16] on div "Lịch sử" at bounding box center [210, 23] width 52 height 16
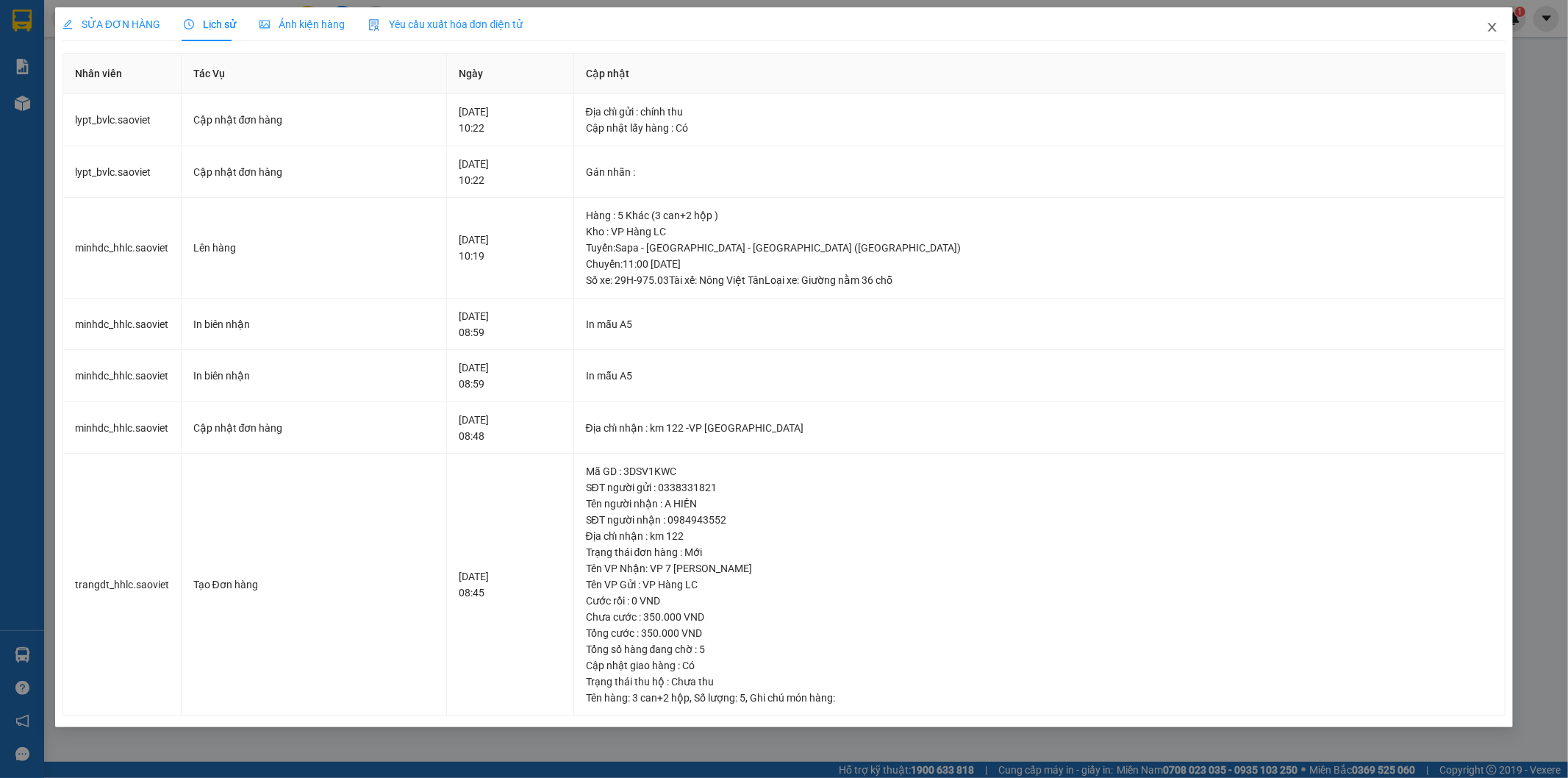
click at [1488, 24] on icon "close" at bounding box center [1492, 27] width 12 height 12
